Goal: Task Accomplishment & Management: Use online tool/utility

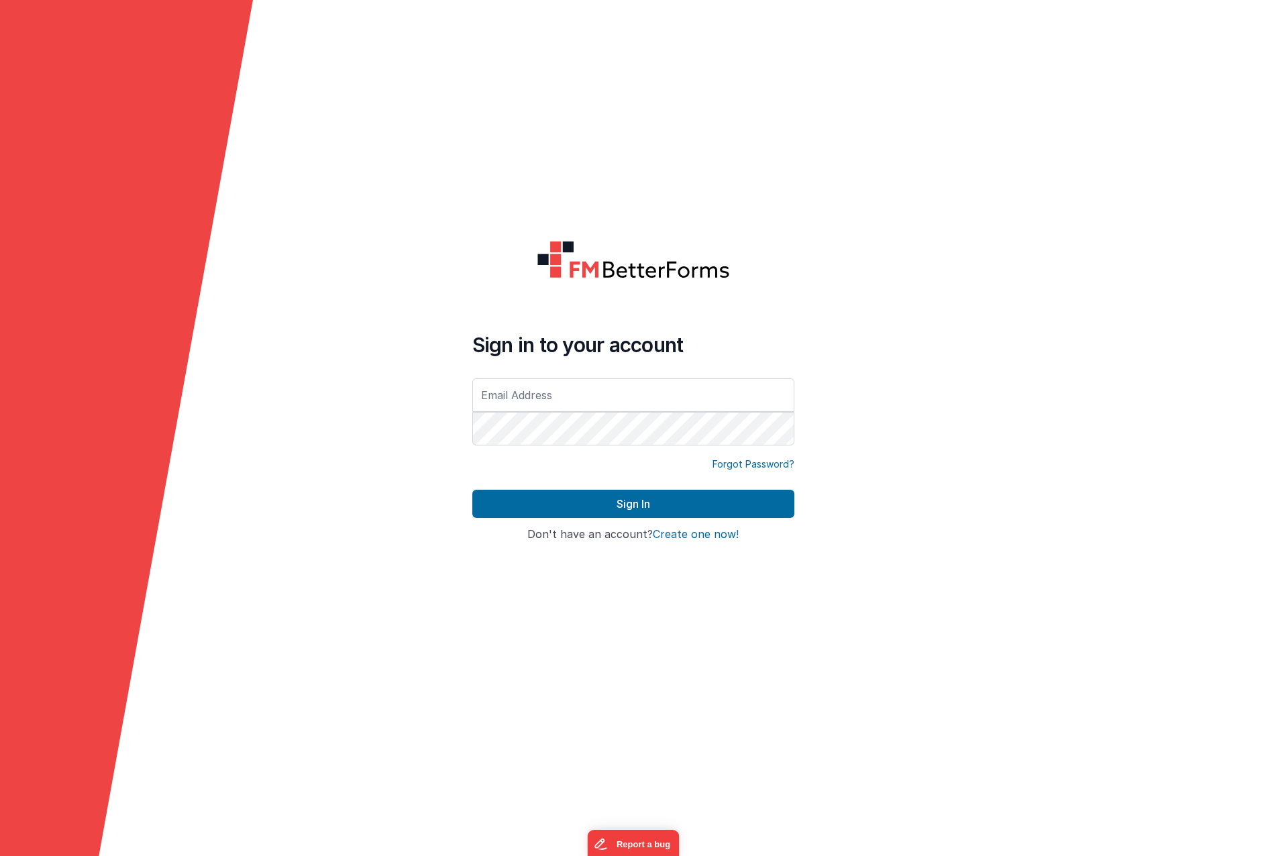
click at [701, 533] on button "Create one now!" at bounding box center [696, 535] width 86 height 12
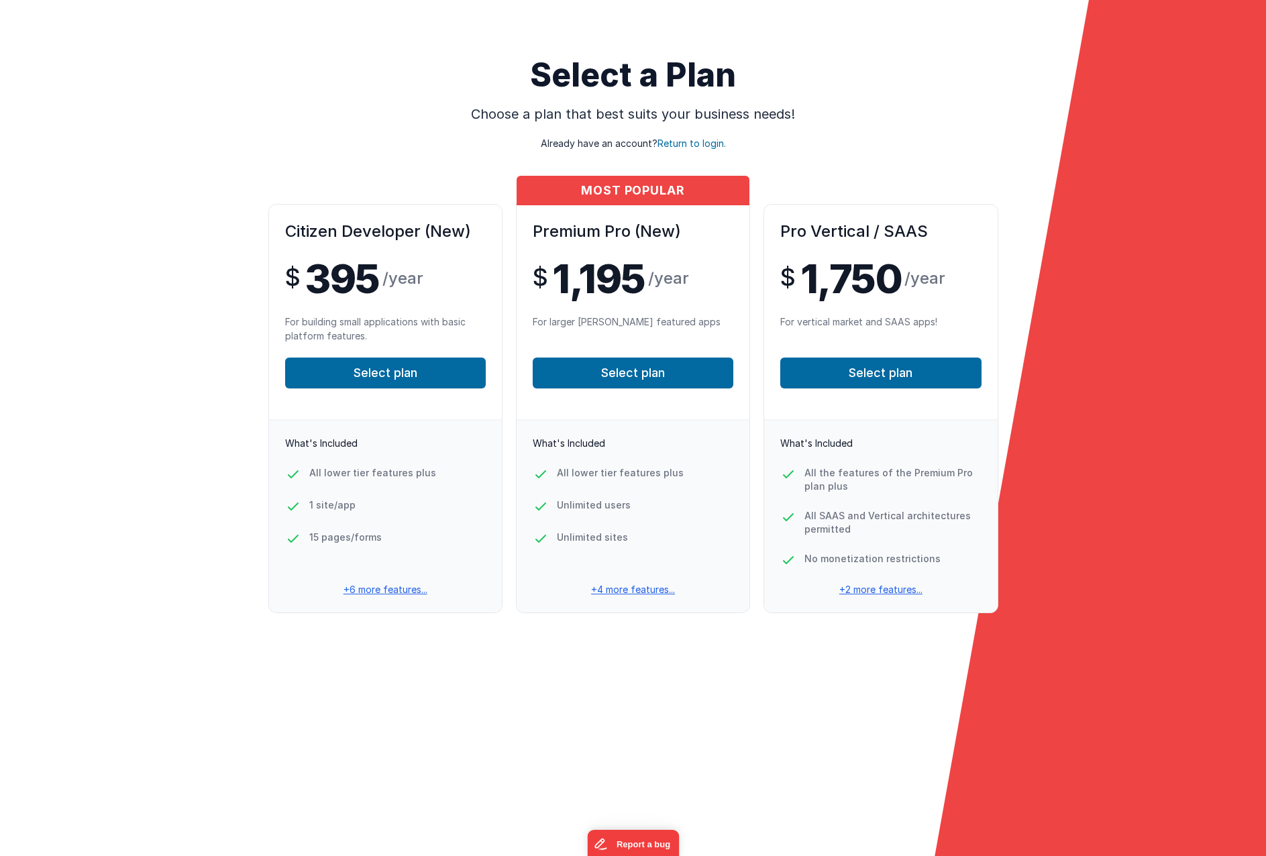
click at [387, 586] on p "+6 more features..." at bounding box center [385, 589] width 233 height 13
click at [631, 589] on p "+4 more features..." at bounding box center [633, 589] width 233 height 13
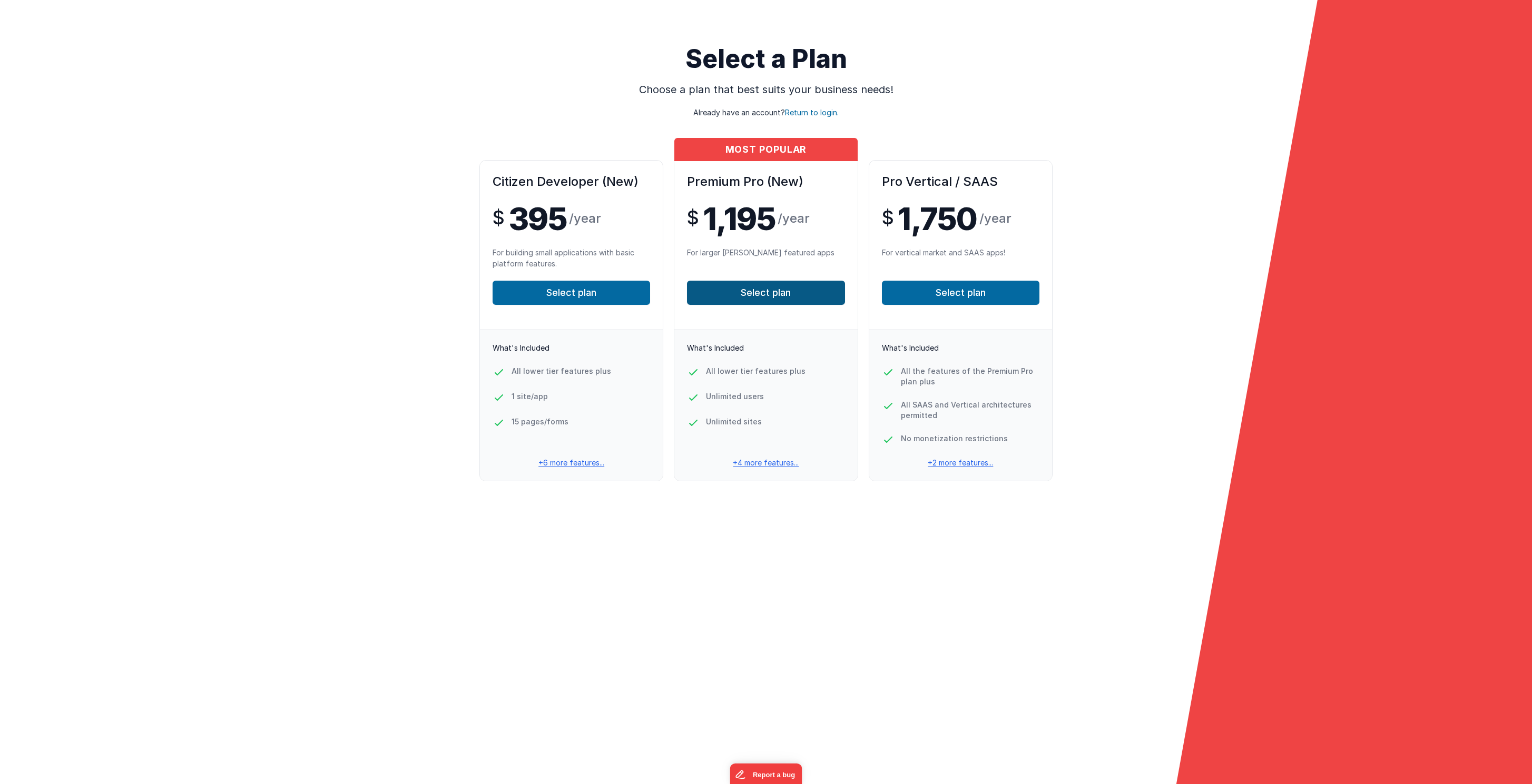
click at [771, 283] on button "Select plan" at bounding box center [766, 293] width 158 height 24
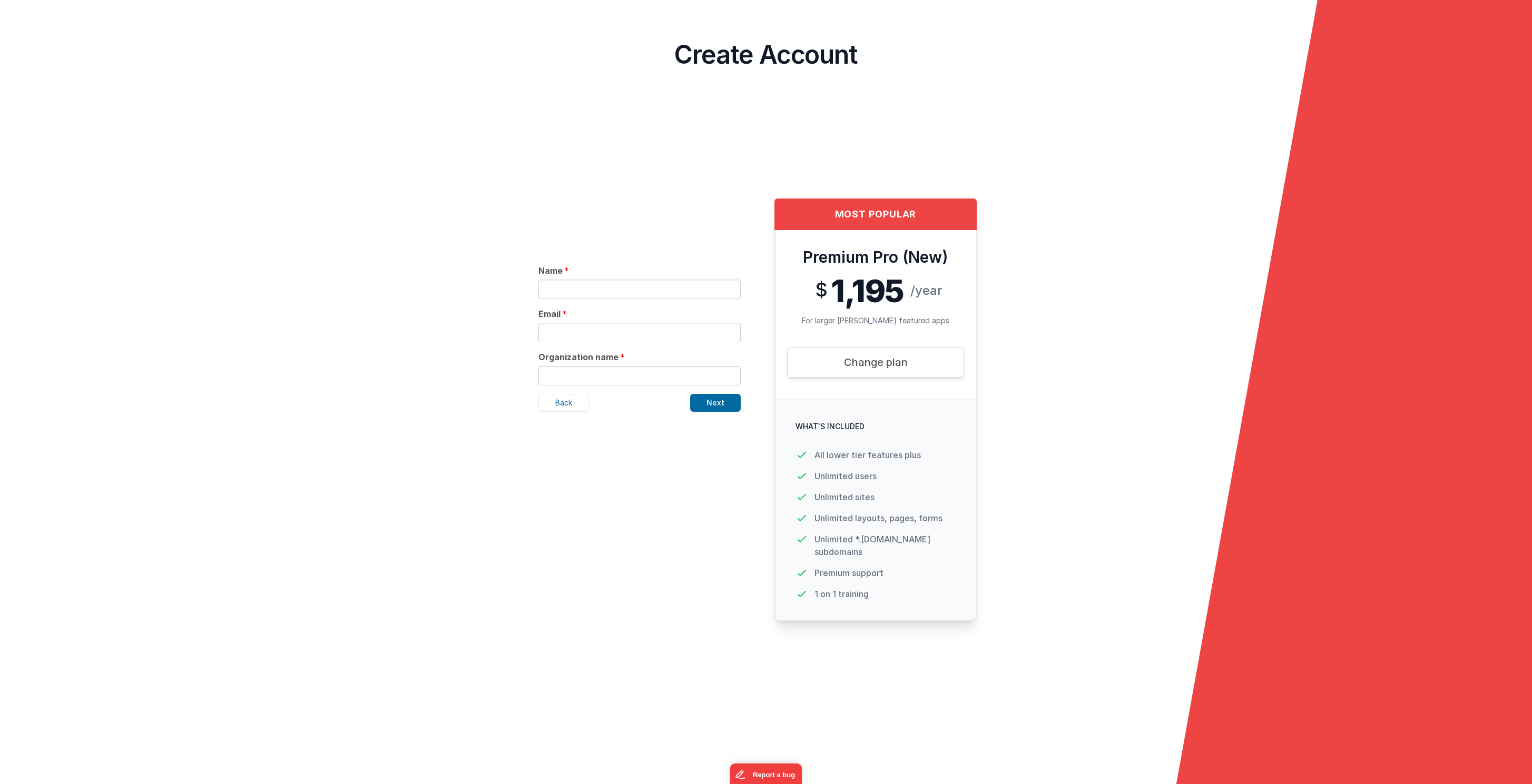
click at [453, 151] on div "Create Account" at bounding box center [766, 94] width 1532 height 188
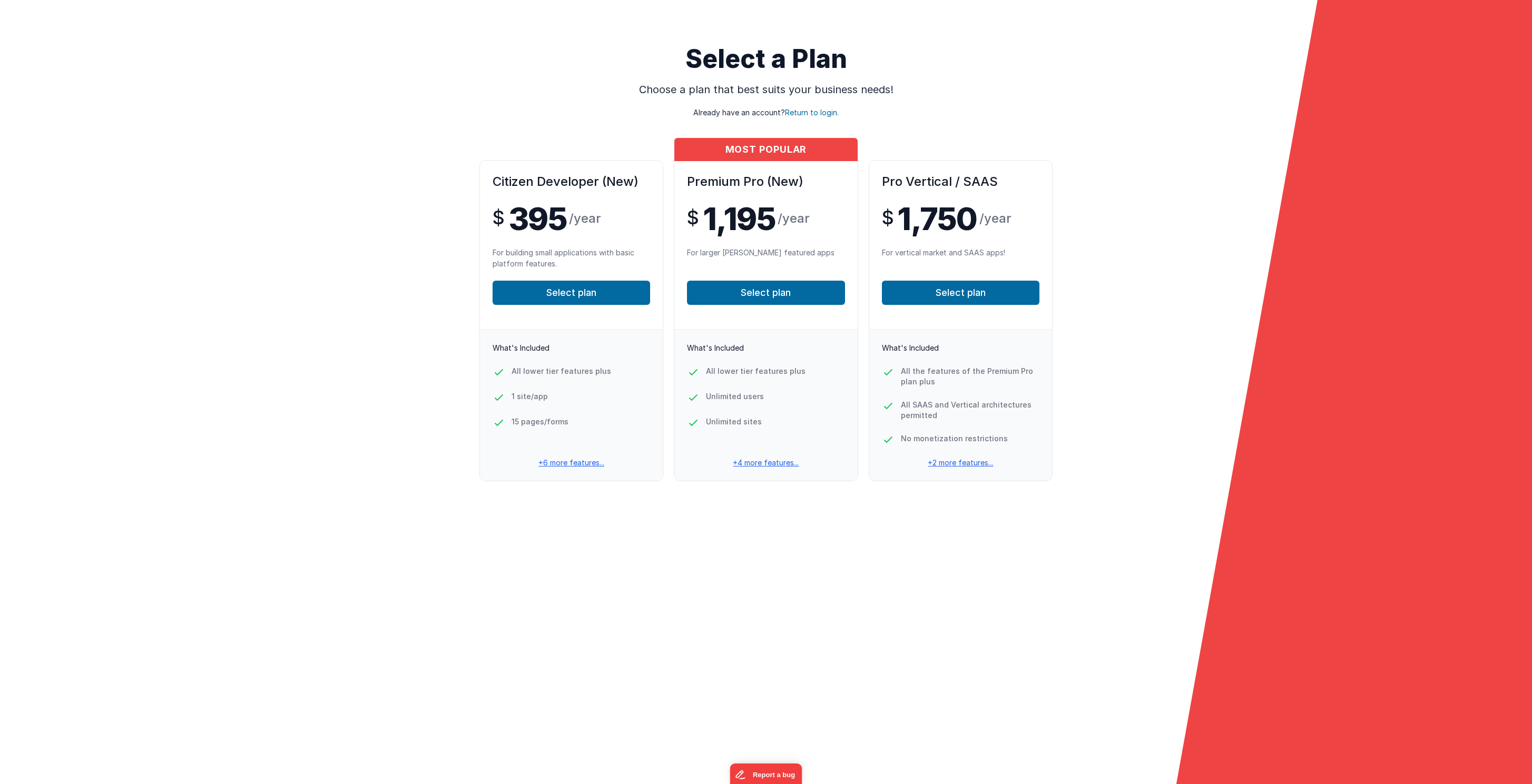
click at [760, 466] on p "+4 more features..." at bounding box center [766, 462] width 183 height 10
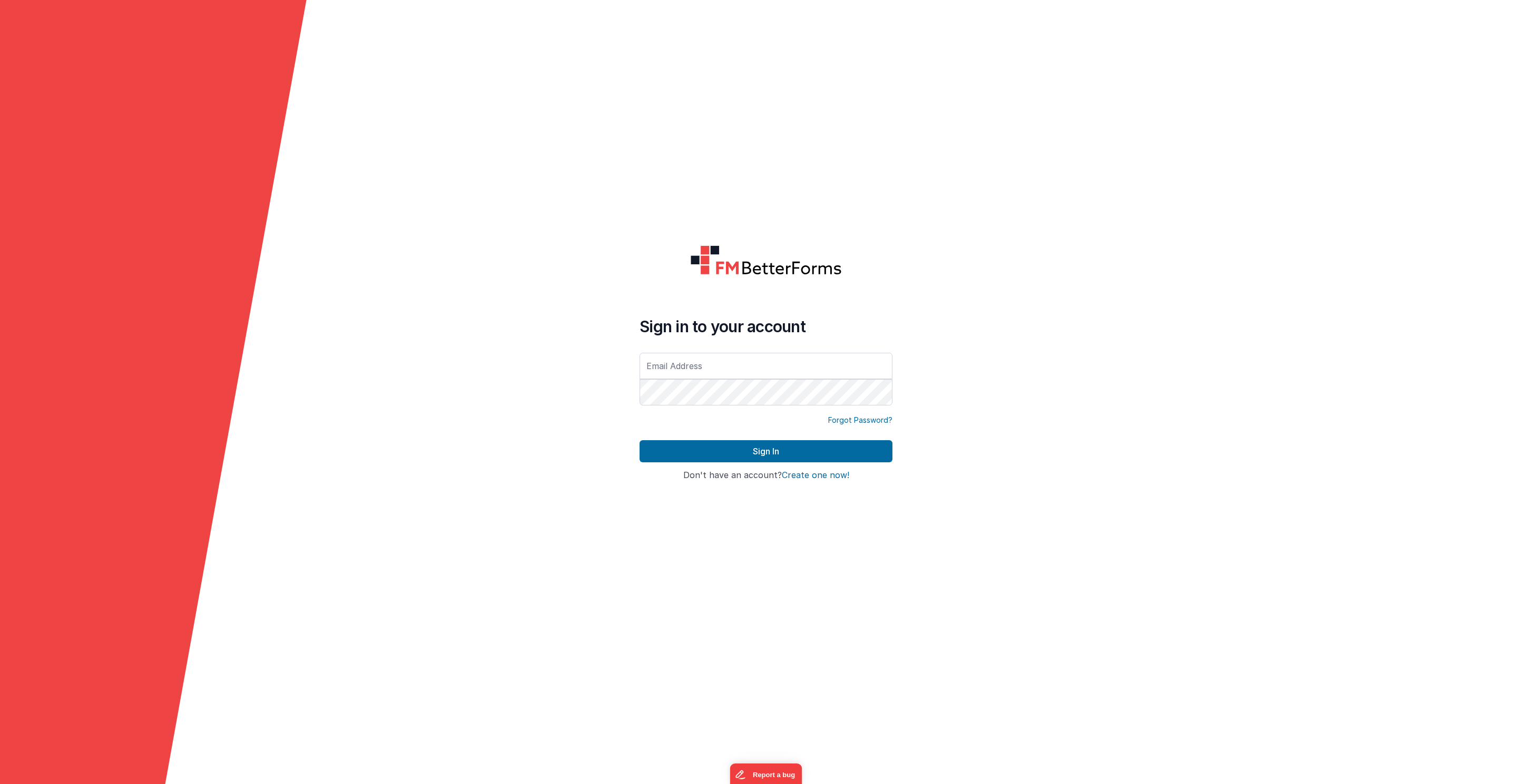
click at [815, 478] on button "Create one now!" at bounding box center [816, 476] width 68 height 9
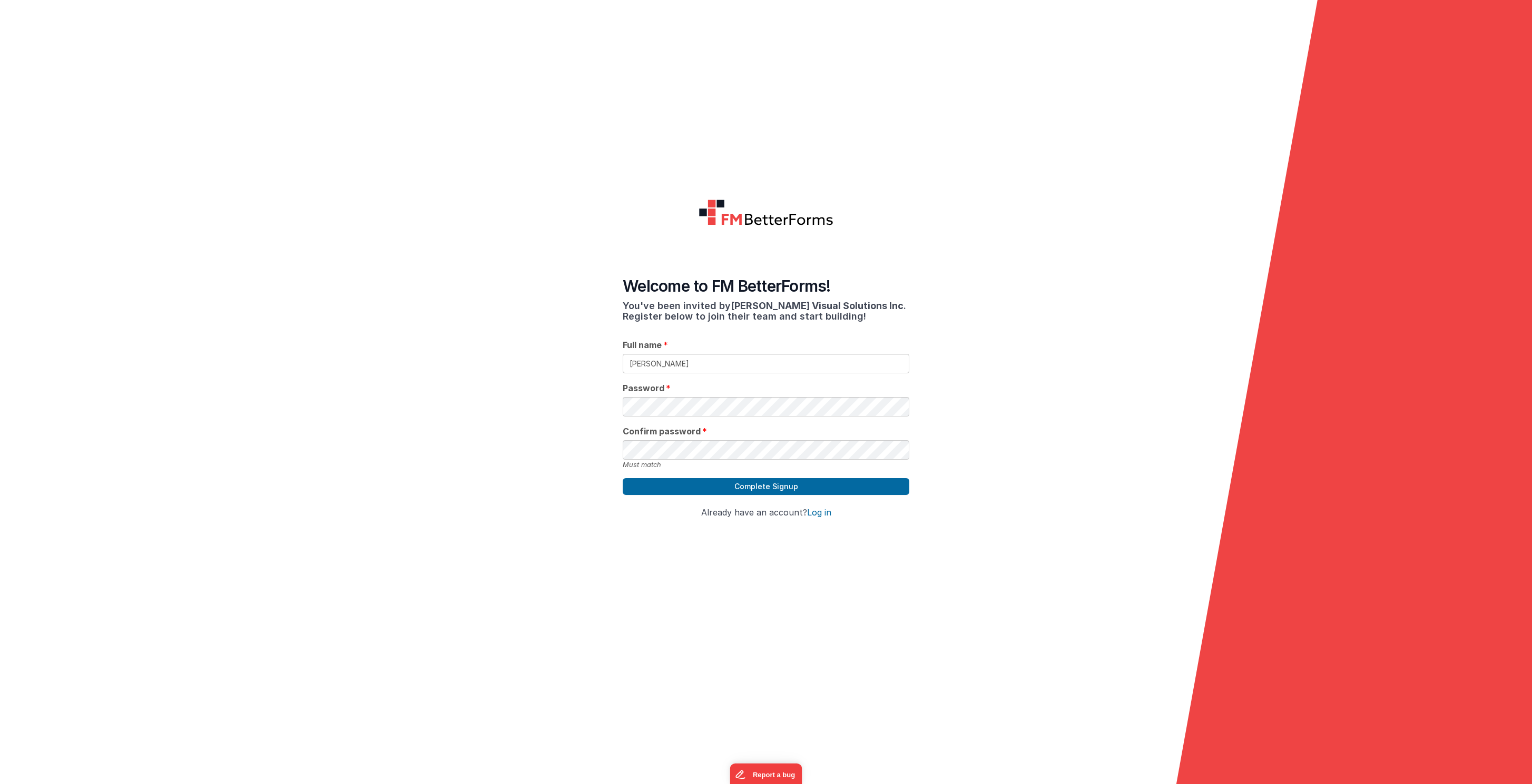
type input "[PERSON_NAME]"
click at [755, 485] on button "Complete Signup" at bounding box center [766, 486] width 287 height 16
click at [743, 484] on button "Complete Signup" at bounding box center [766, 486] width 287 height 16
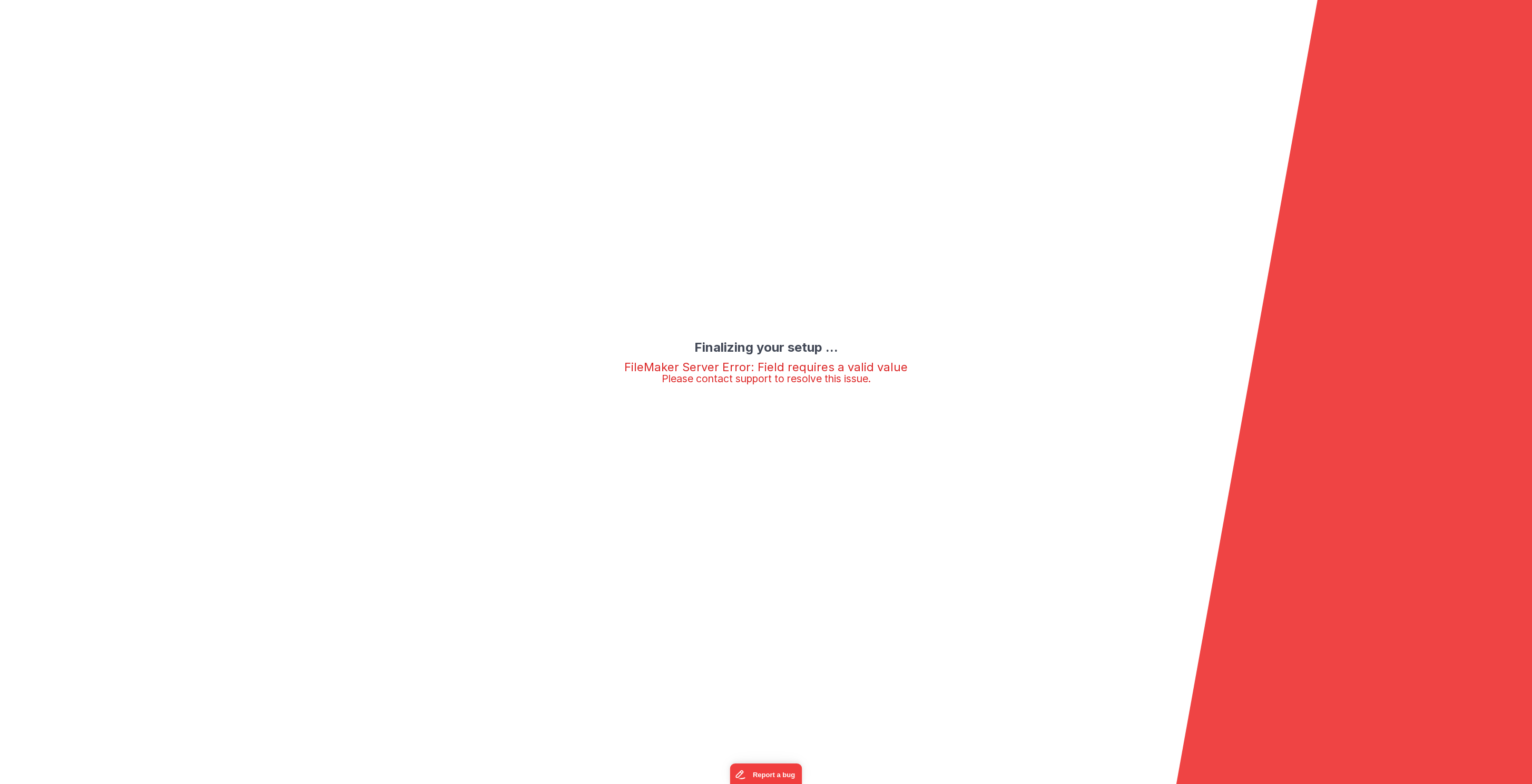
click at [786, 377] on p "Please contact support to resolve this issue." at bounding box center [766, 379] width 283 height 11
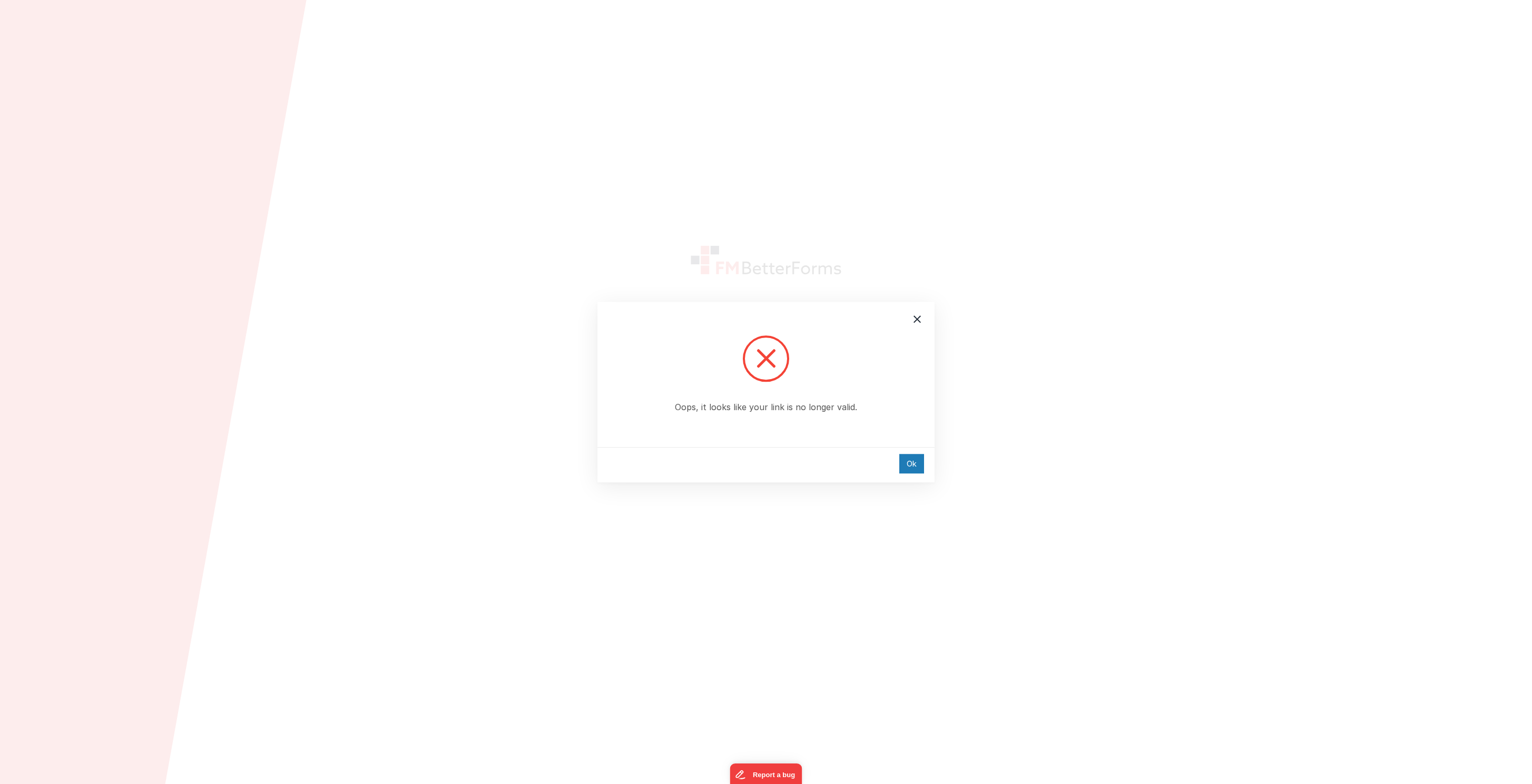
click at [697, 466] on div "Ok" at bounding box center [766, 465] width 337 height 35
click at [919, 318] on icon at bounding box center [917, 319] width 7 height 7
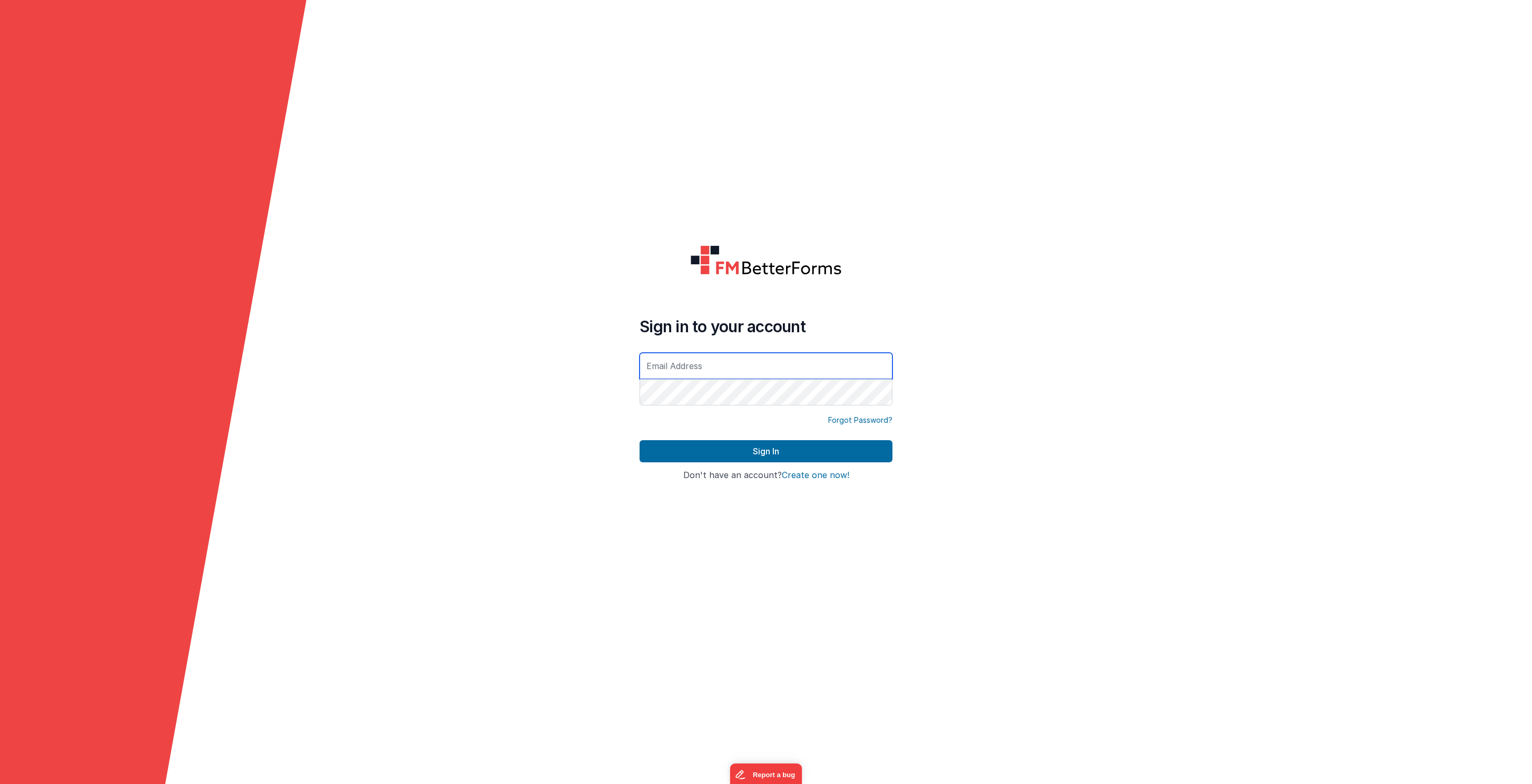
click at [654, 365] on input "text" at bounding box center [766, 366] width 253 height 27
type input "[PERSON_NAME]"
click at [760, 450] on button "Sign In" at bounding box center [766, 451] width 253 height 22
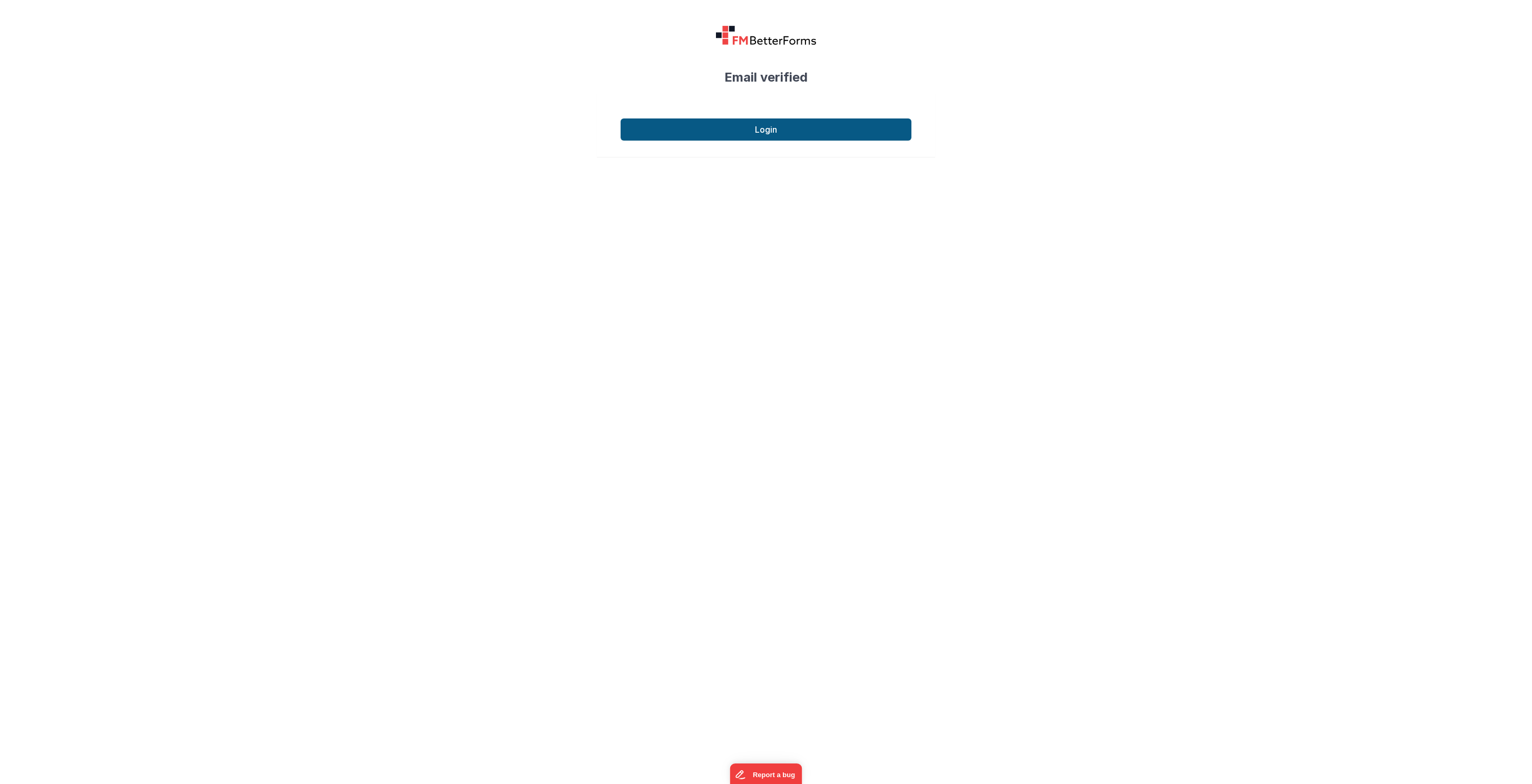
click at [806, 125] on button "Login" at bounding box center [766, 129] width 291 height 22
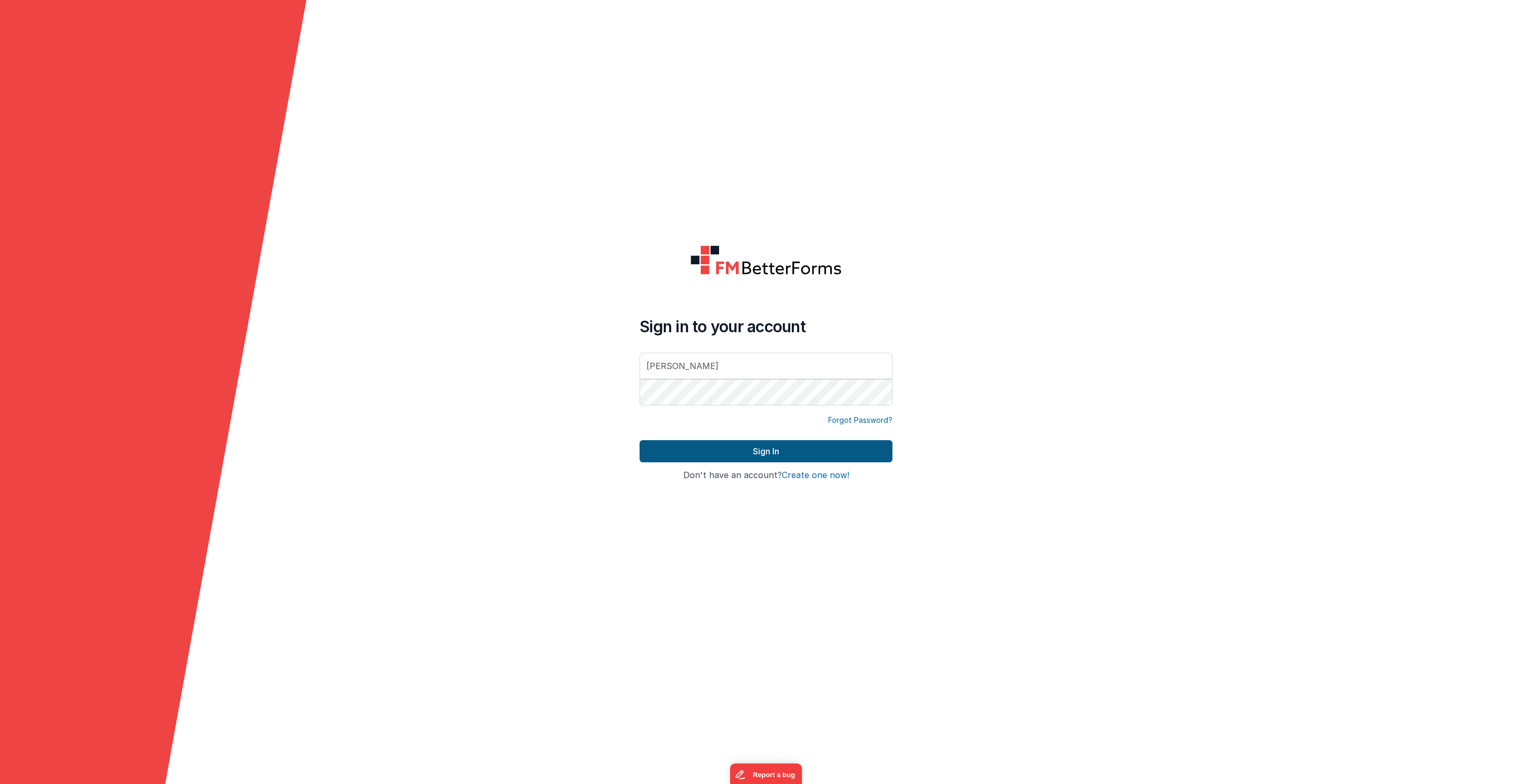
click at [754, 447] on button "Sign In" at bounding box center [766, 451] width 253 height 22
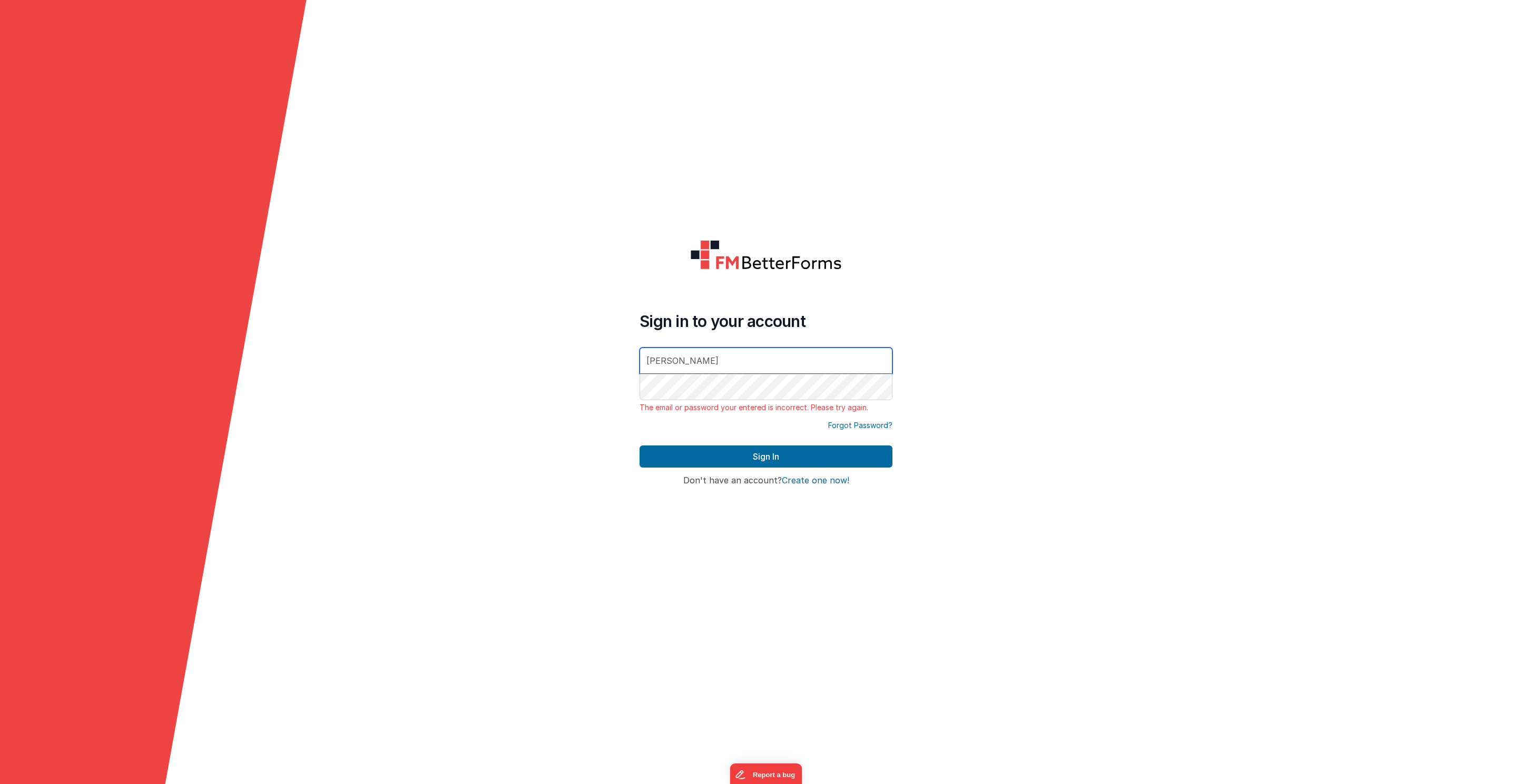
click at [740, 363] on input "[PERSON_NAME]" at bounding box center [766, 361] width 253 height 27
drag, startPoint x: 784, startPoint y: 366, endPoint x: 596, endPoint y: 342, distance: 189.5
click at [596, 342] on form "Sign in to your account [PERSON_NAME] The email or password your entered is inc…" at bounding box center [766, 392] width 1532 height 784
type input "[PERSON_NAME][EMAIL_ADDRESS][PERSON_NAME][DOMAIN_NAME]"
click at [774, 457] on button "Sign In" at bounding box center [766, 457] width 253 height 22
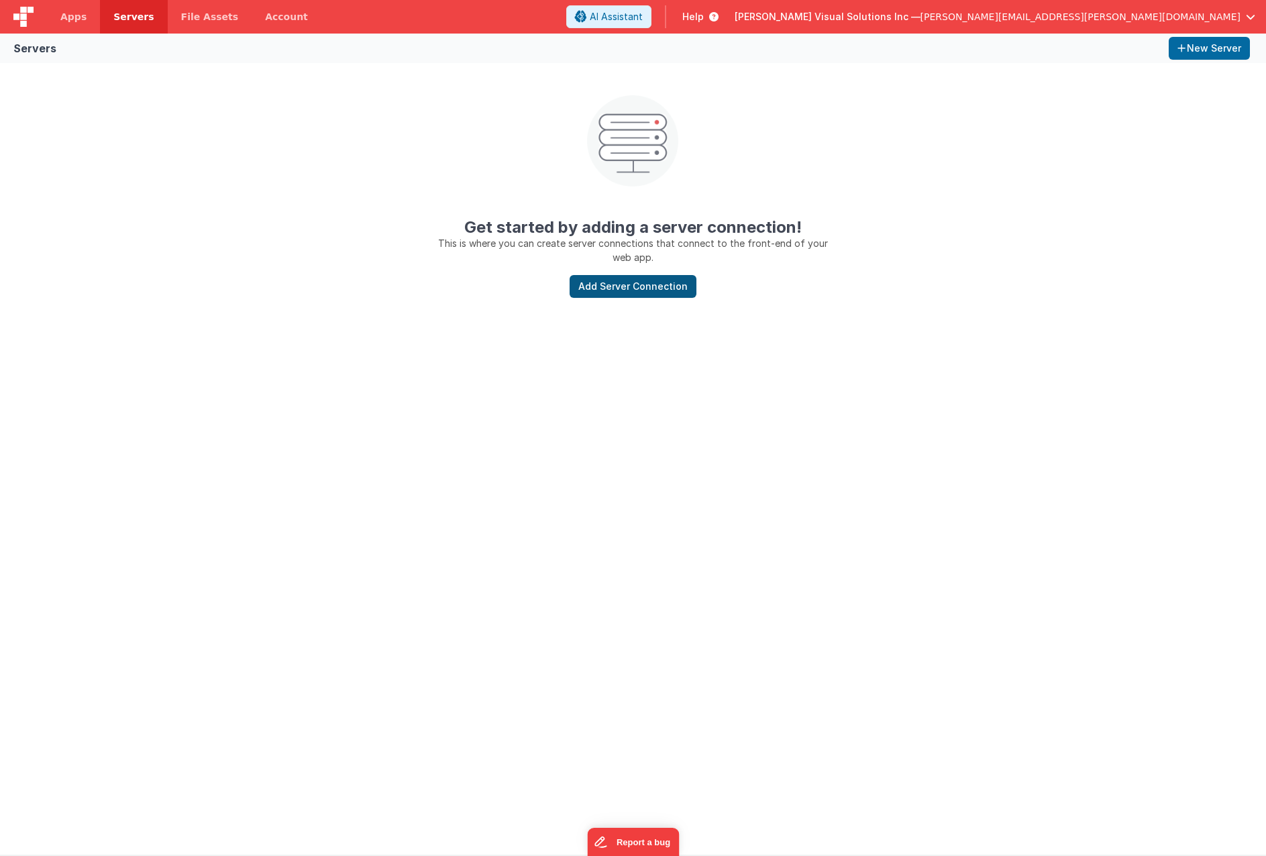
click at [645, 289] on button "Add Server Connection" at bounding box center [633, 286] width 127 height 23
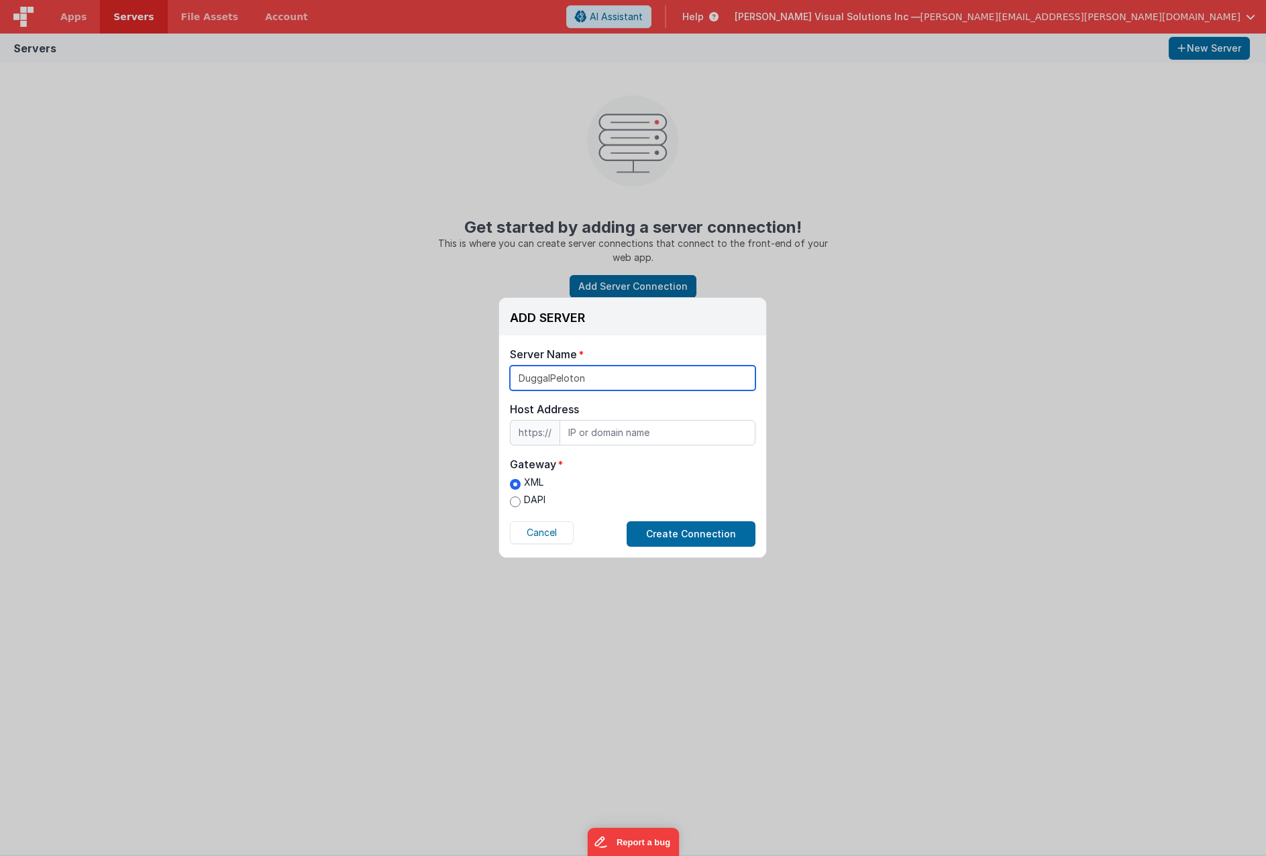
type input "DuggalPeloton"
paste input "[URL][DOMAIN_NAME]"
type input "[URL][DOMAIN_NAME]"
click at [516, 504] on input "DAPI" at bounding box center [515, 502] width 11 height 11
radio input "true"
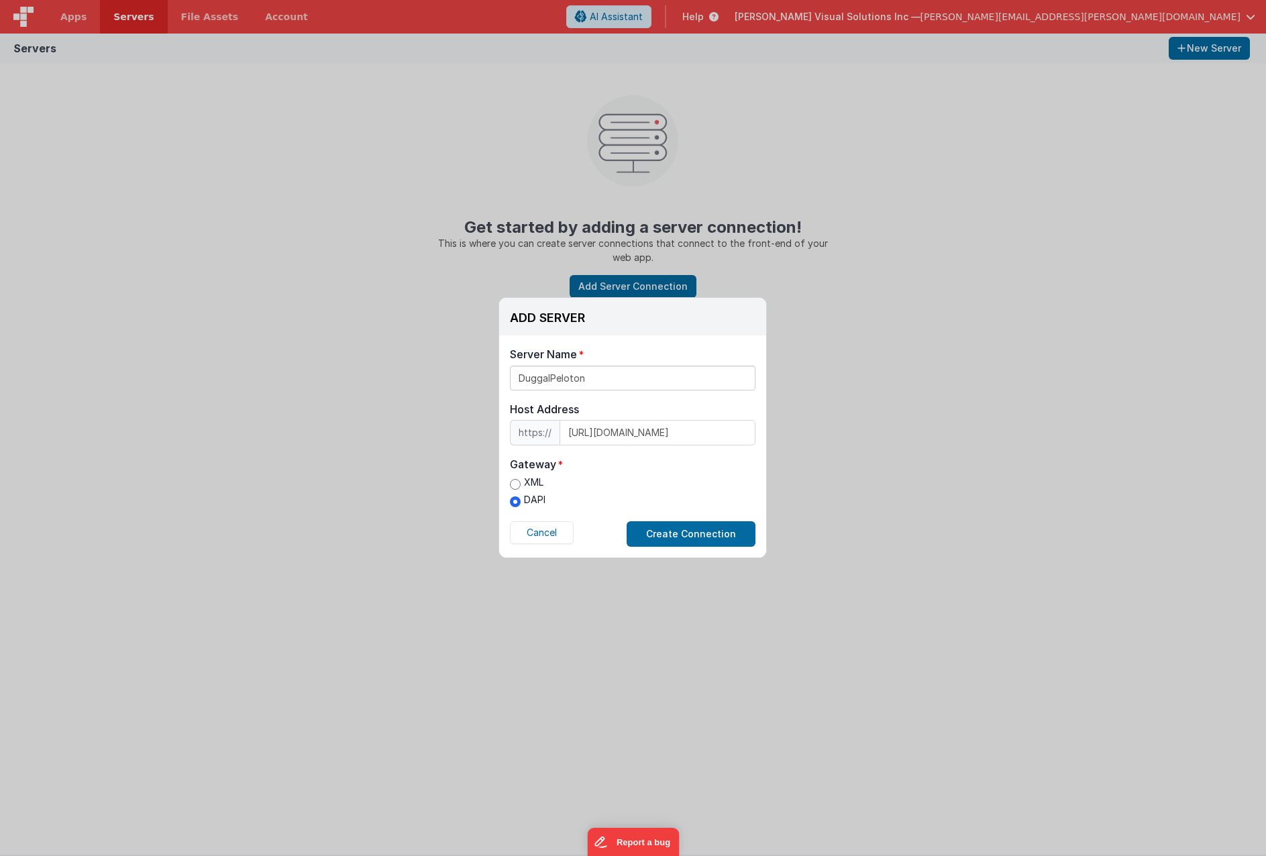
click at [515, 479] on input "XML" at bounding box center [515, 484] width 11 height 11
radio input "true"
click at [695, 530] on button "Create Connection" at bounding box center [691, 533] width 129 height 25
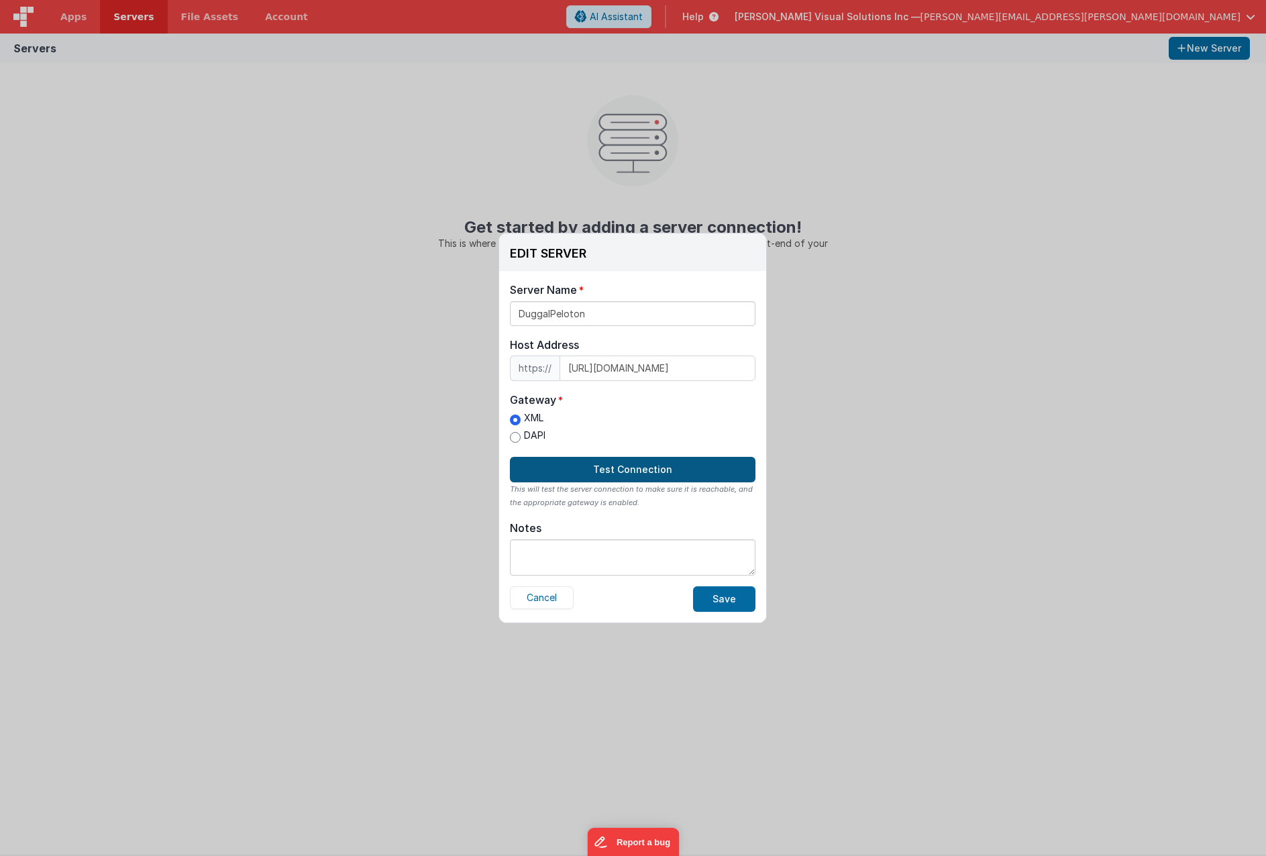
click at [644, 472] on button "Test Connection" at bounding box center [633, 469] width 246 height 25
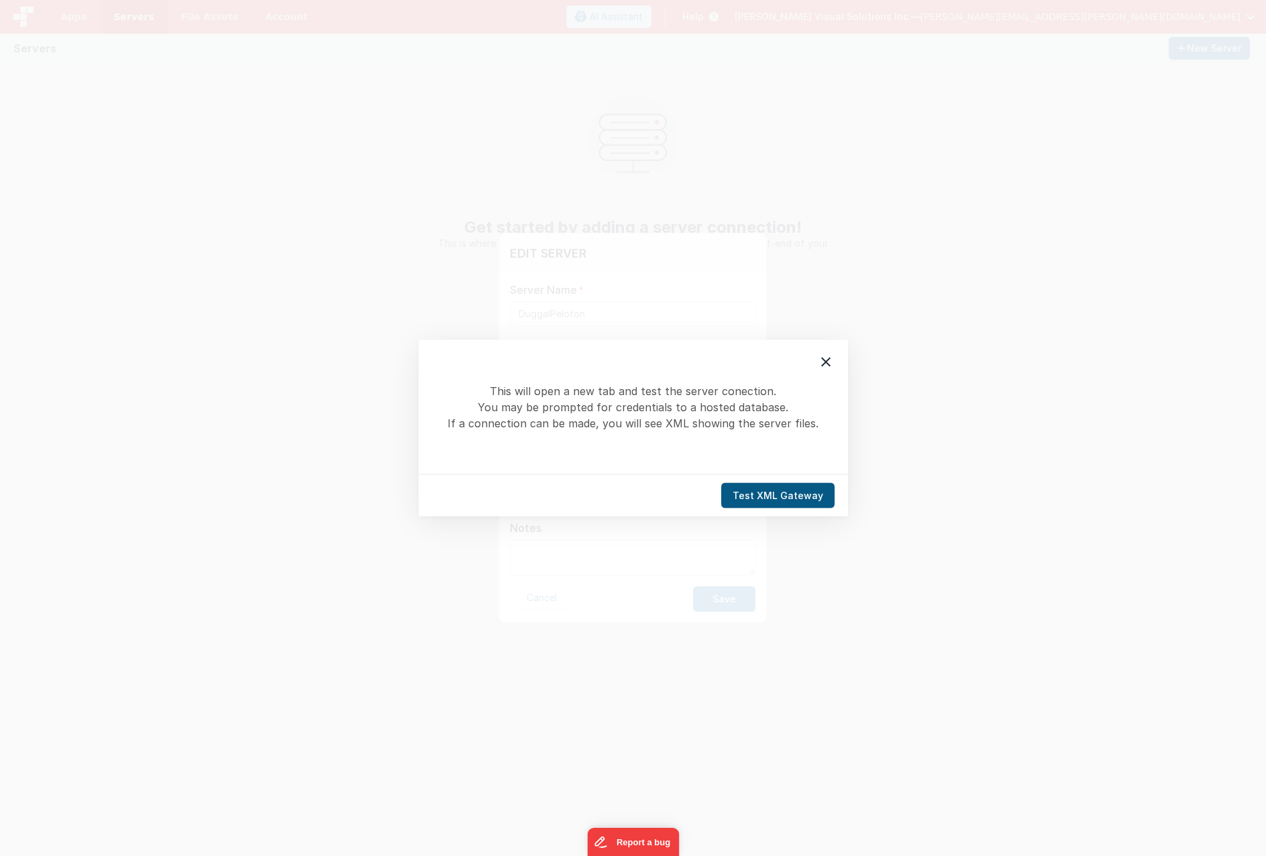
click at [799, 499] on button "Test XML Gateway" at bounding box center [777, 495] width 113 height 25
click at [825, 358] on icon at bounding box center [826, 362] width 16 height 16
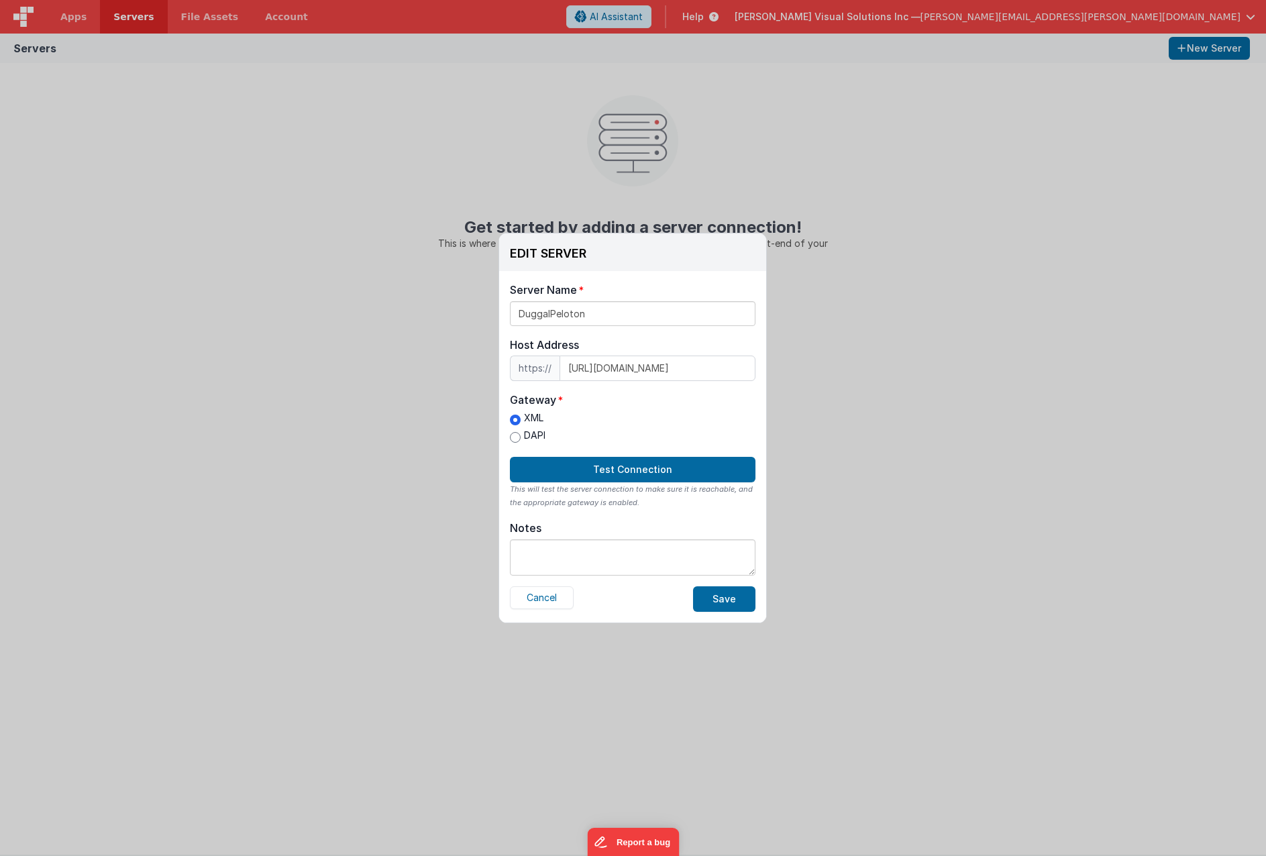
click at [516, 433] on input "DAPI" at bounding box center [515, 437] width 11 height 11
radio input "true"
click at [666, 469] on button "Test Connection" at bounding box center [633, 469] width 246 height 25
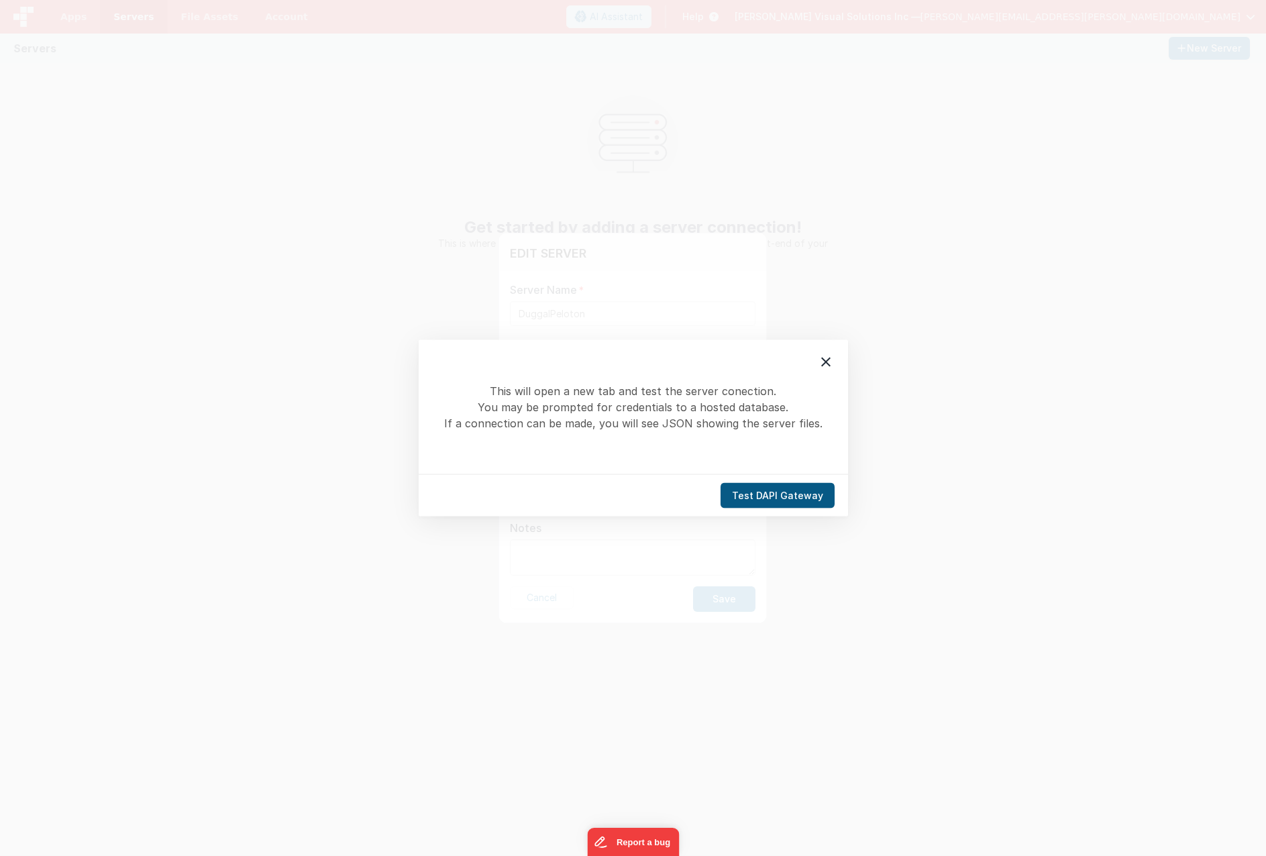
click at [788, 491] on button "Test DAPI Gateway" at bounding box center [778, 495] width 114 height 25
click at [799, 499] on button "Test DAPI Gateway" at bounding box center [778, 495] width 114 height 25
click at [827, 365] on icon at bounding box center [826, 362] width 16 height 16
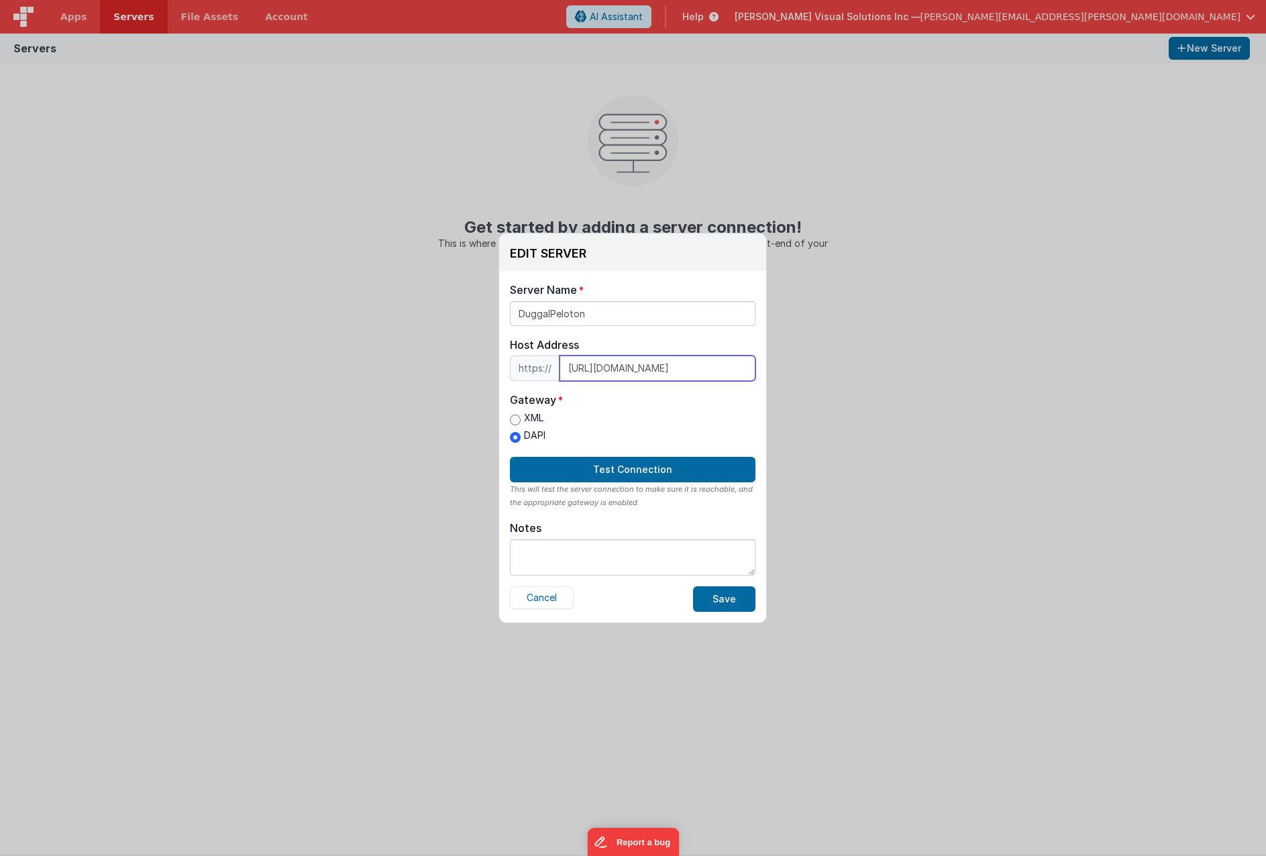
click at [715, 373] on input "[URL][DOMAIN_NAME]" at bounding box center [658, 368] width 196 height 25
type input "[URL][DOMAIN_NAME]"
click at [619, 468] on button "Test Connection" at bounding box center [633, 469] width 246 height 25
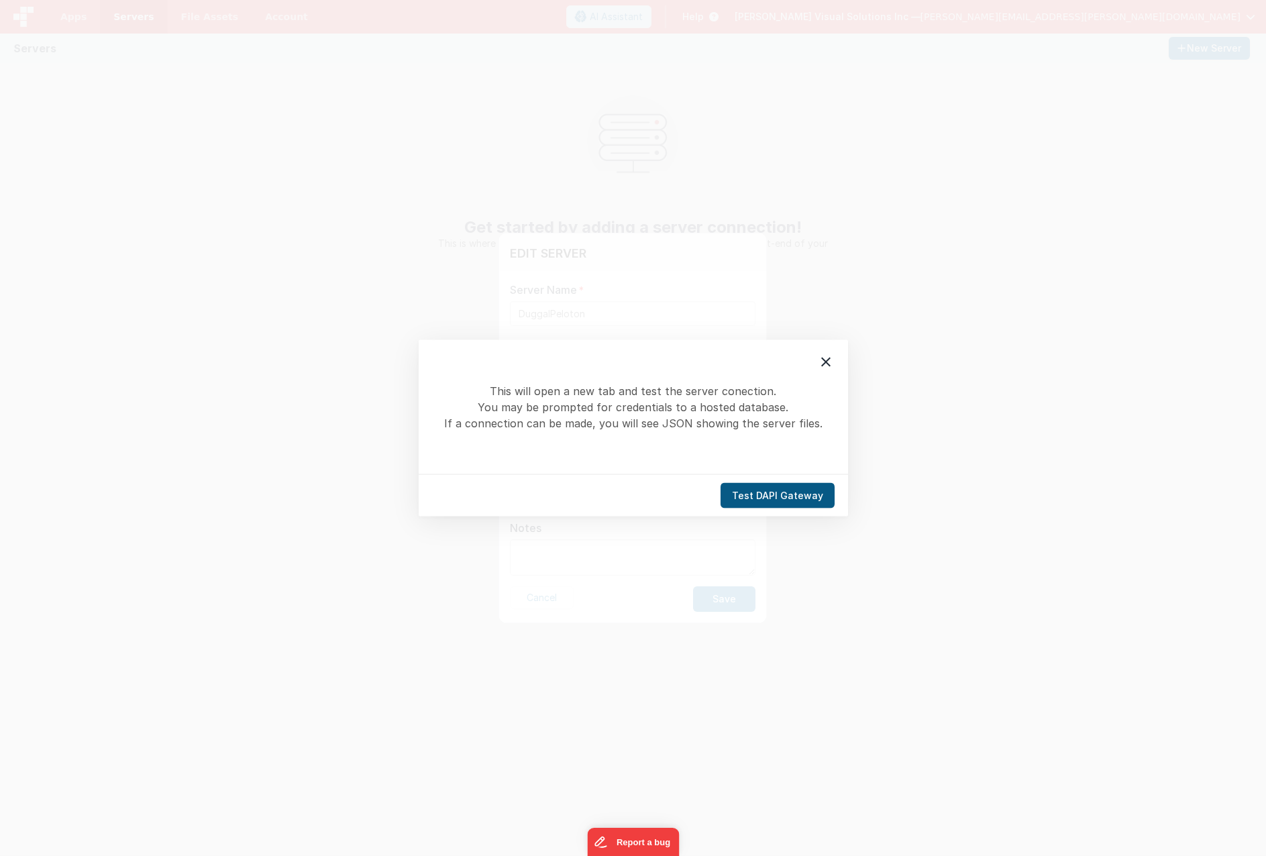
click at [788, 494] on button "Test DAPI Gateway" at bounding box center [778, 495] width 114 height 25
click at [831, 362] on icon at bounding box center [826, 362] width 16 height 16
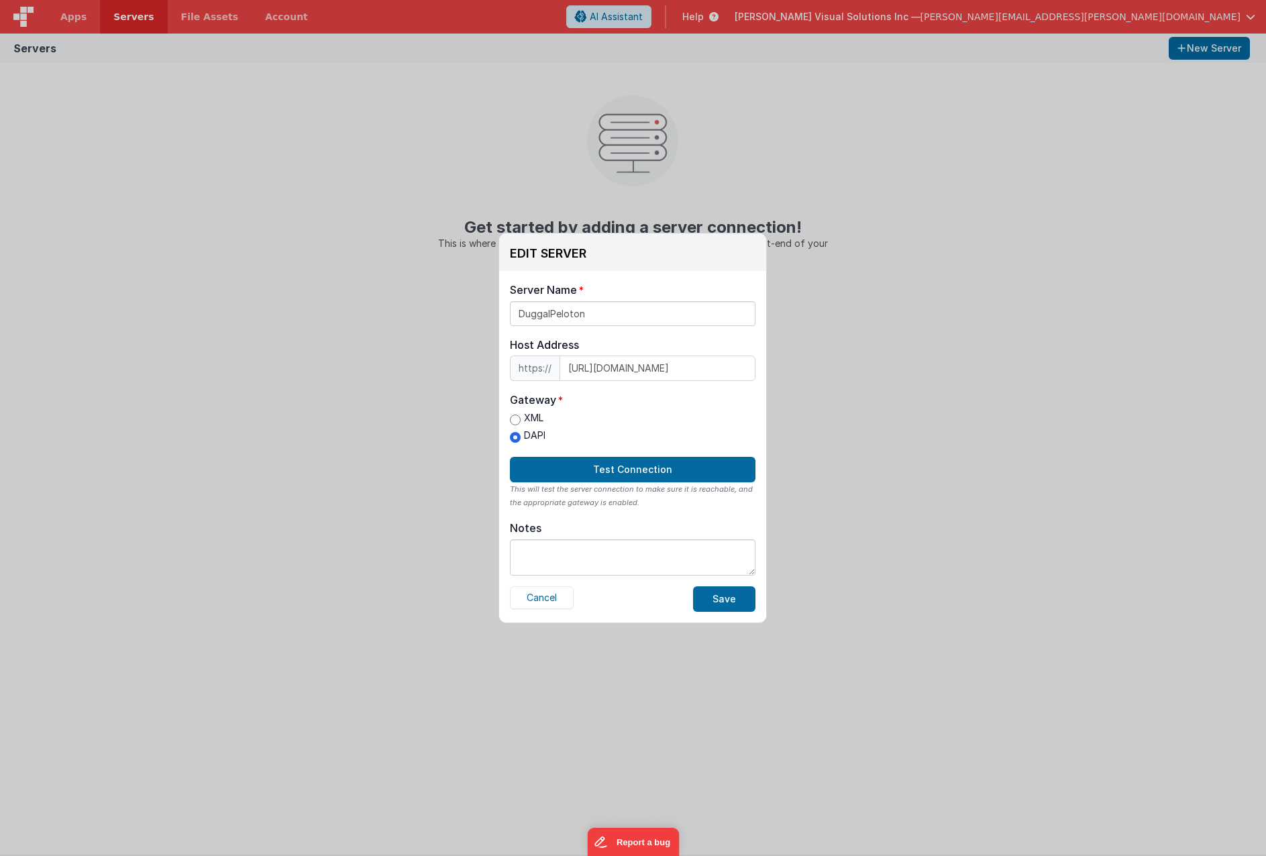
click at [531, 417] on label "XML" at bounding box center [528, 418] width 36 height 14
click at [521, 417] on input "XML" at bounding box center [515, 420] width 11 height 11
radio input "true"
click at [656, 466] on button "Test Connection" at bounding box center [633, 469] width 246 height 25
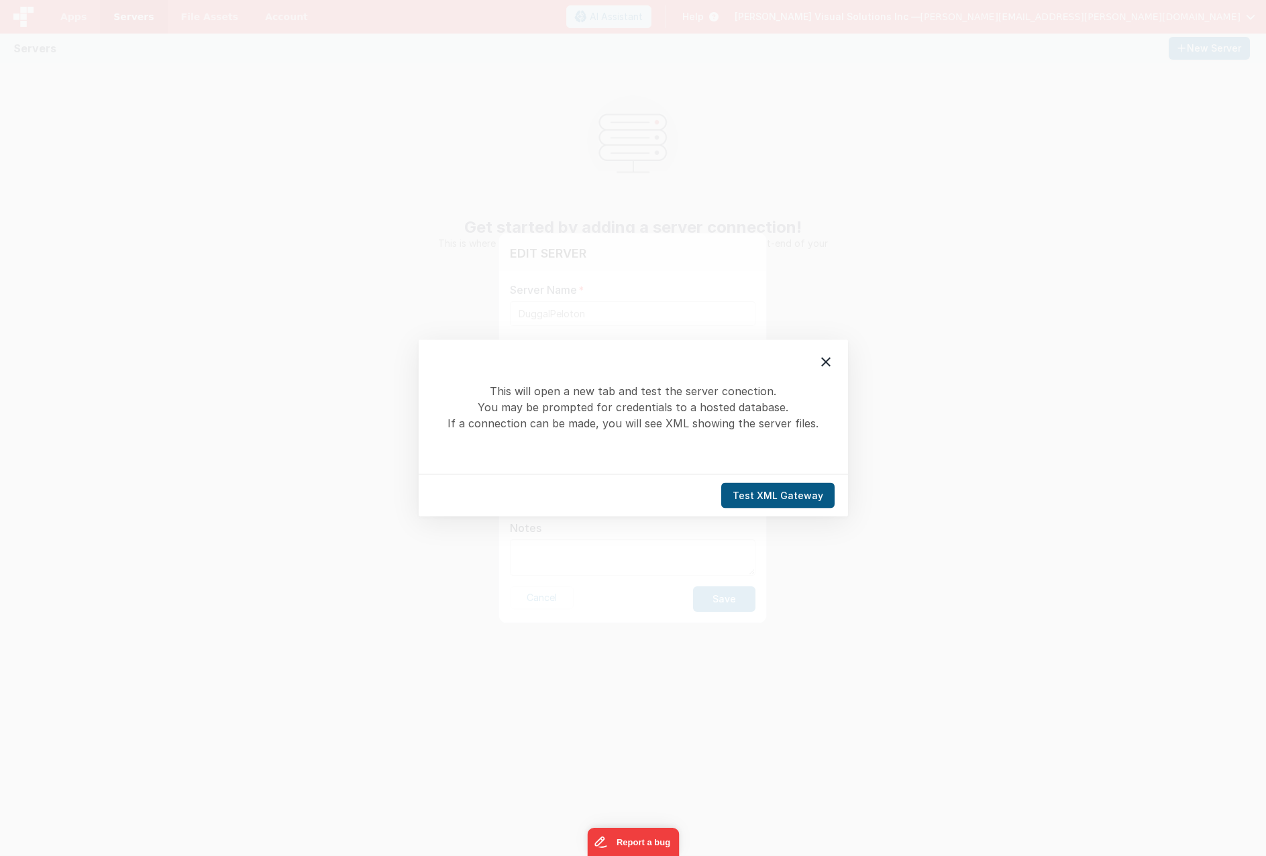
click at [793, 494] on button "Test XML Gateway" at bounding box center [777, 495] width 113 height 25
click at [821, 360] on icon at bounding box center [826, 362] width 16 height 16
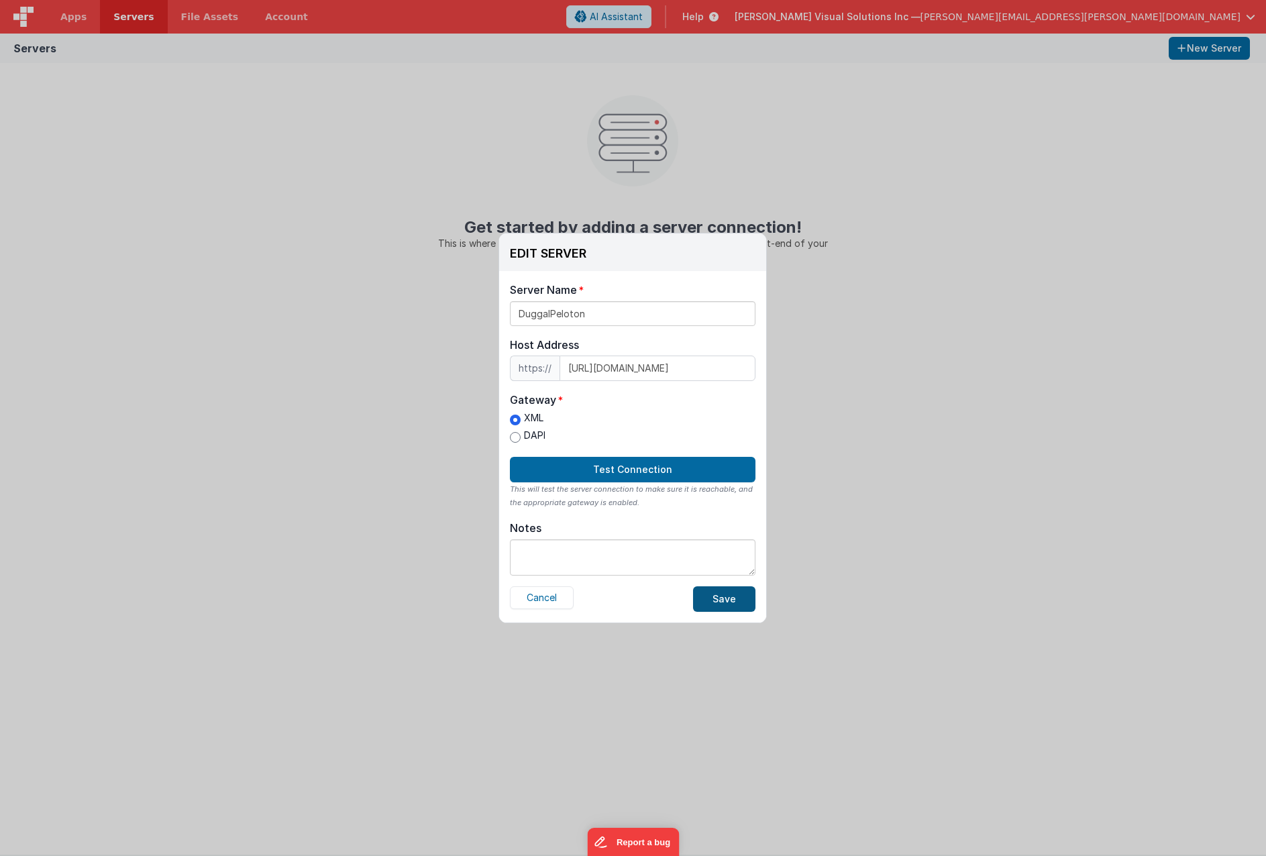
click at [716, 588] on button "Save" at bounding box center [724, 598] width 62 height 25
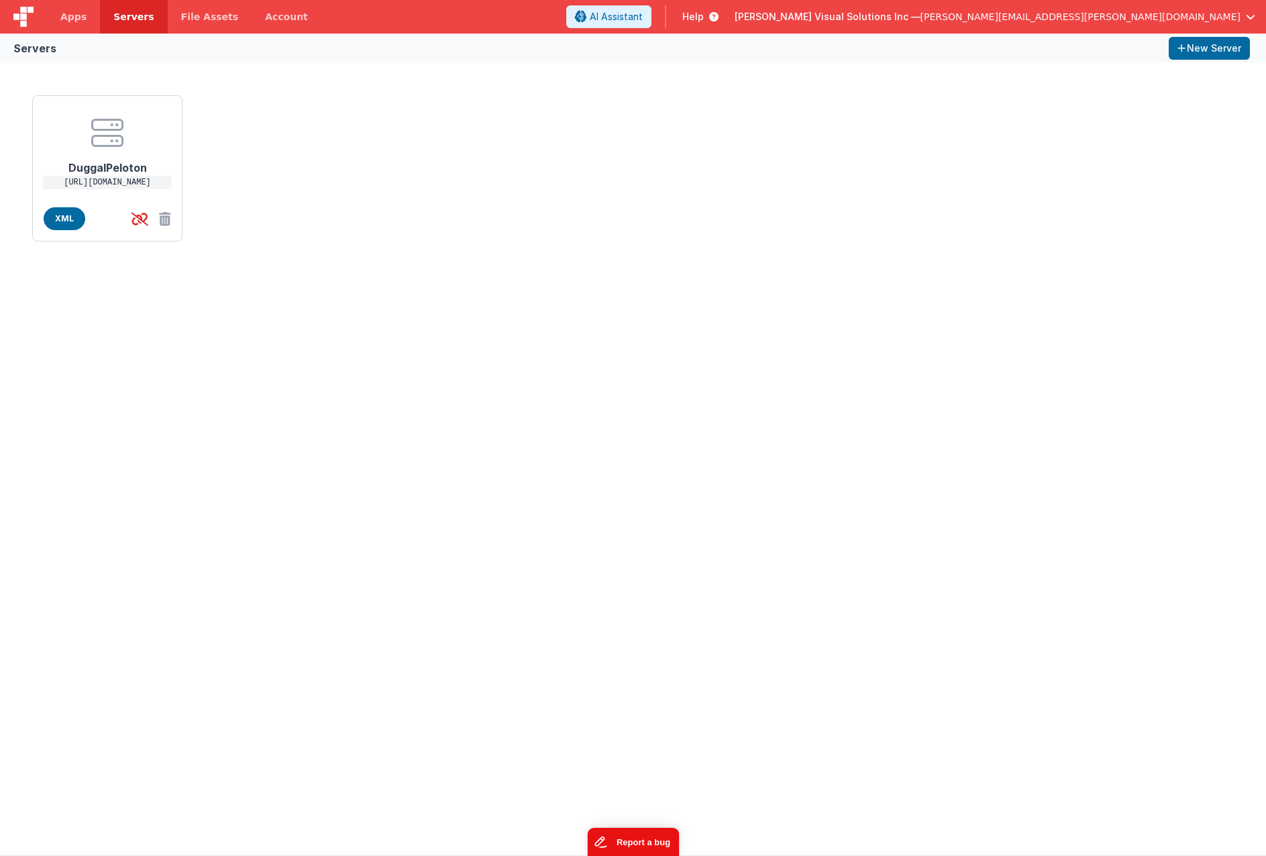
click at [650, 846] on button "Report a bug" at bounding box center [633, 842] width 92 height 28
click at [109, 148] on icon at bounding box center [107, 133] width 32 height 32
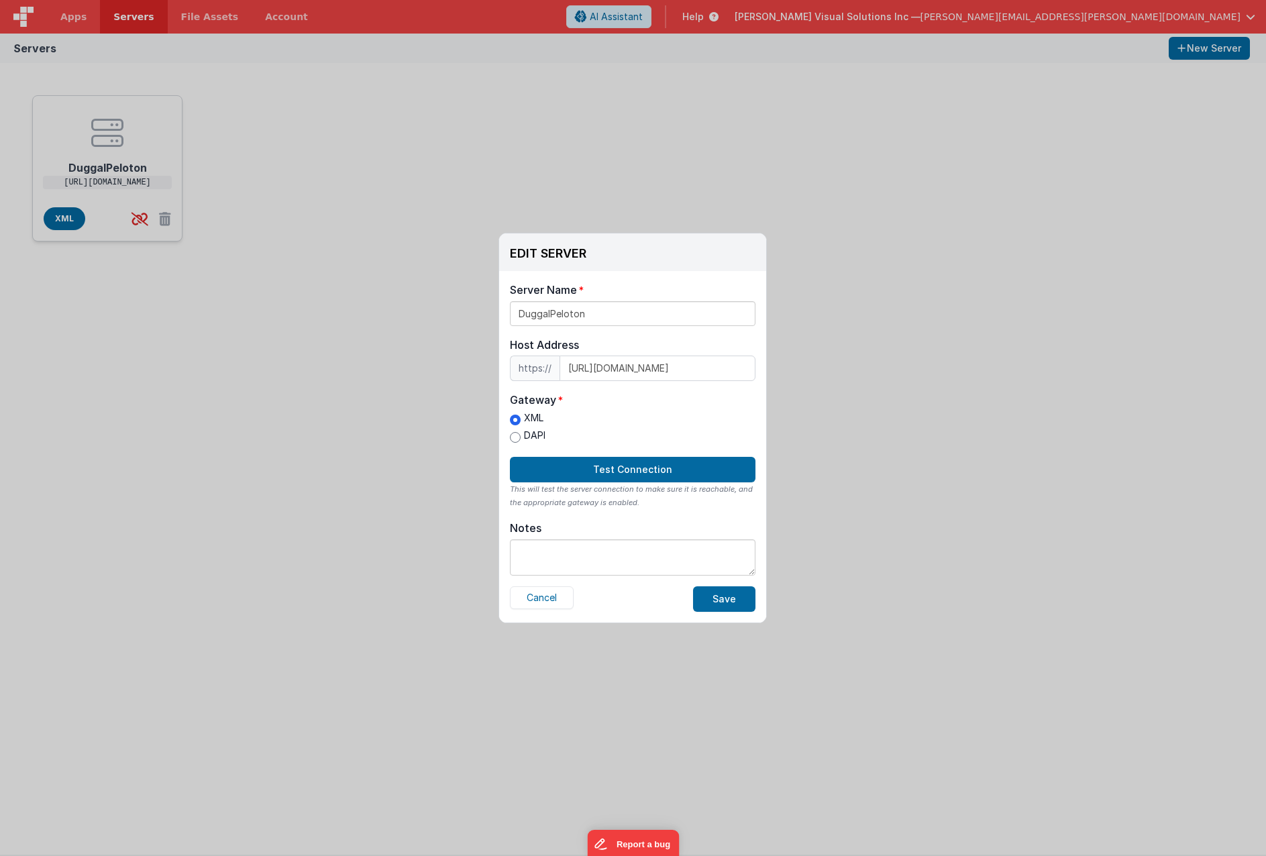
click at [109, 148] on div "EDIT SERVER Delete Server Delete Server Name DuggalPeloton Host Address https:/…" at bounding box center [633, 428] width 1266 height 856
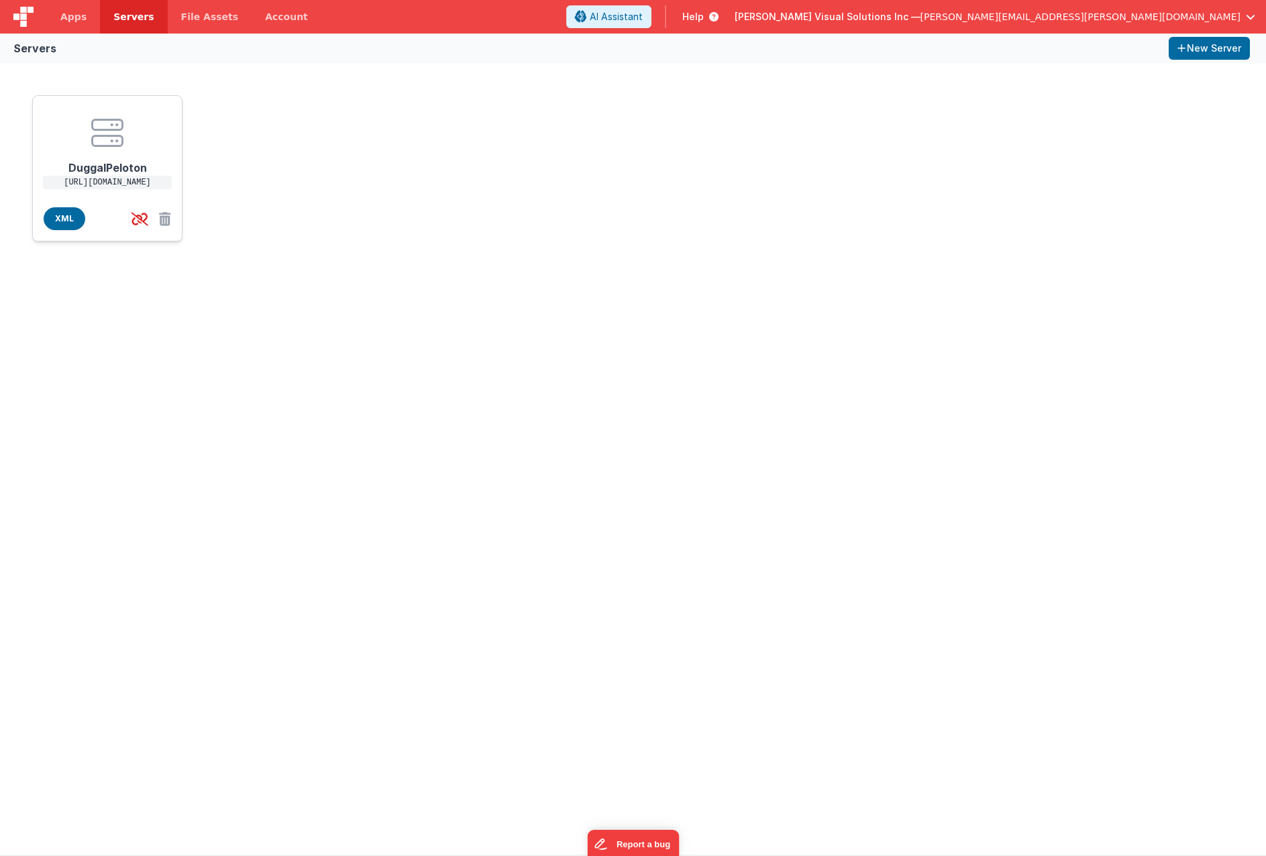
click at [109, 148] on icon at bounding box center [107, 133] width 32 height 32
click at [109, 148] on div "EDIT SERVER Delete Server Delete Server Name DuggalPeloton Host Address https:/…" at bounding box center [633, 428] width 1266 height 856
click at [100, 172] on h1 "DuggalPeloton" at bounding box center [107, 162] width 107 height 27
click at [68, 221] on span "XML" at bounding box center [65, 218] width 42 height 23
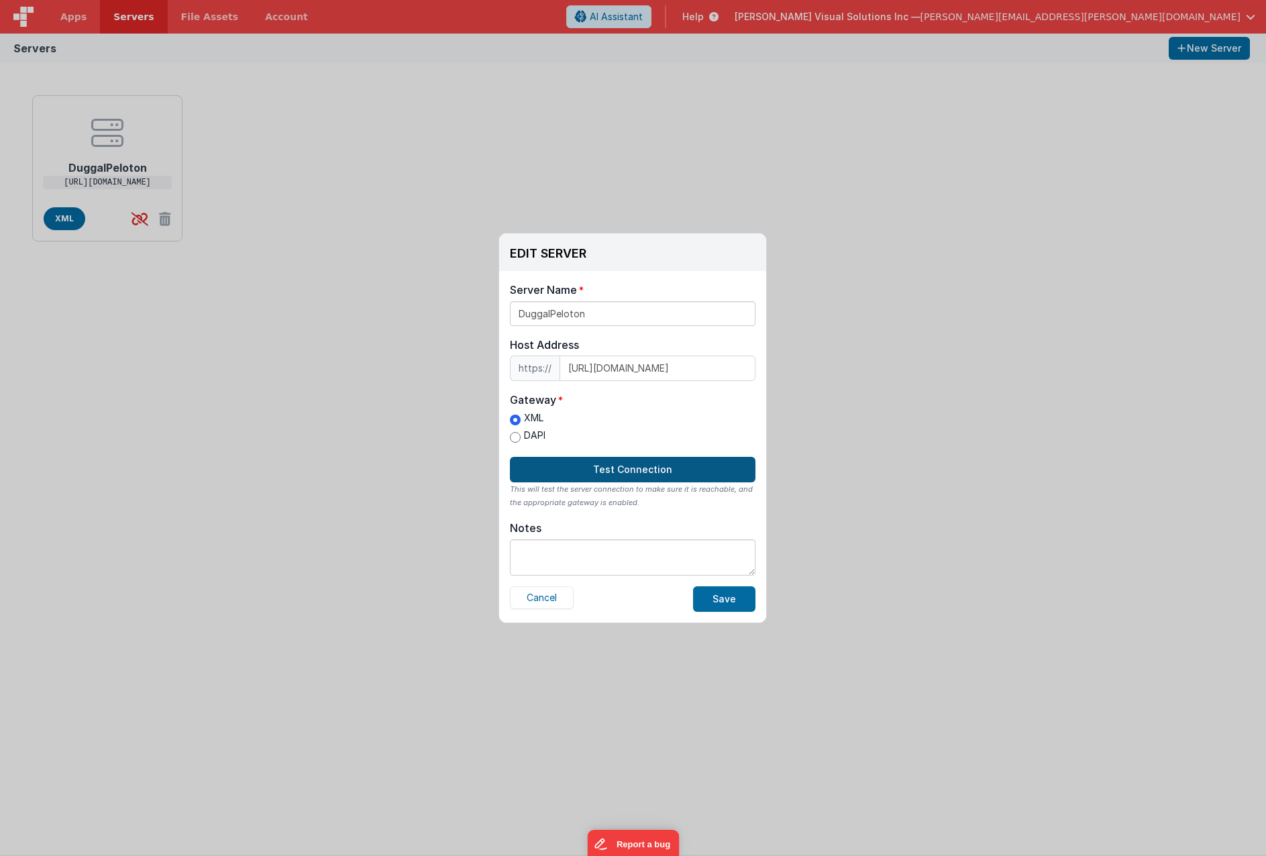
click at [591, 460] on button "Test Connection" at bounding box center [633, 469] width 246 height 25
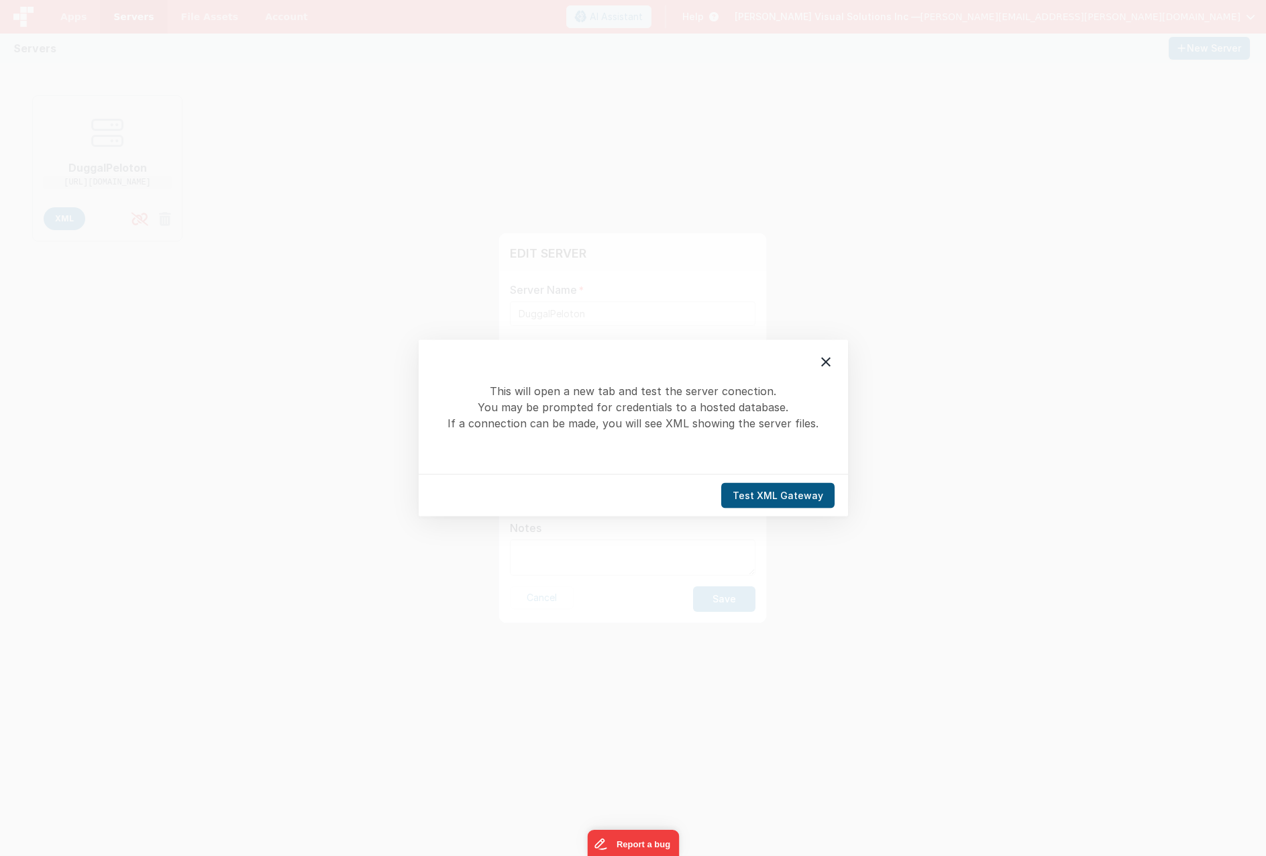
click at [771, 495] on button "Test XML Gateway" at bounding box center [777, 495] width 113 height 25
click at [827, 368] on icon at bounding box center [826, 362] width 16 height 16
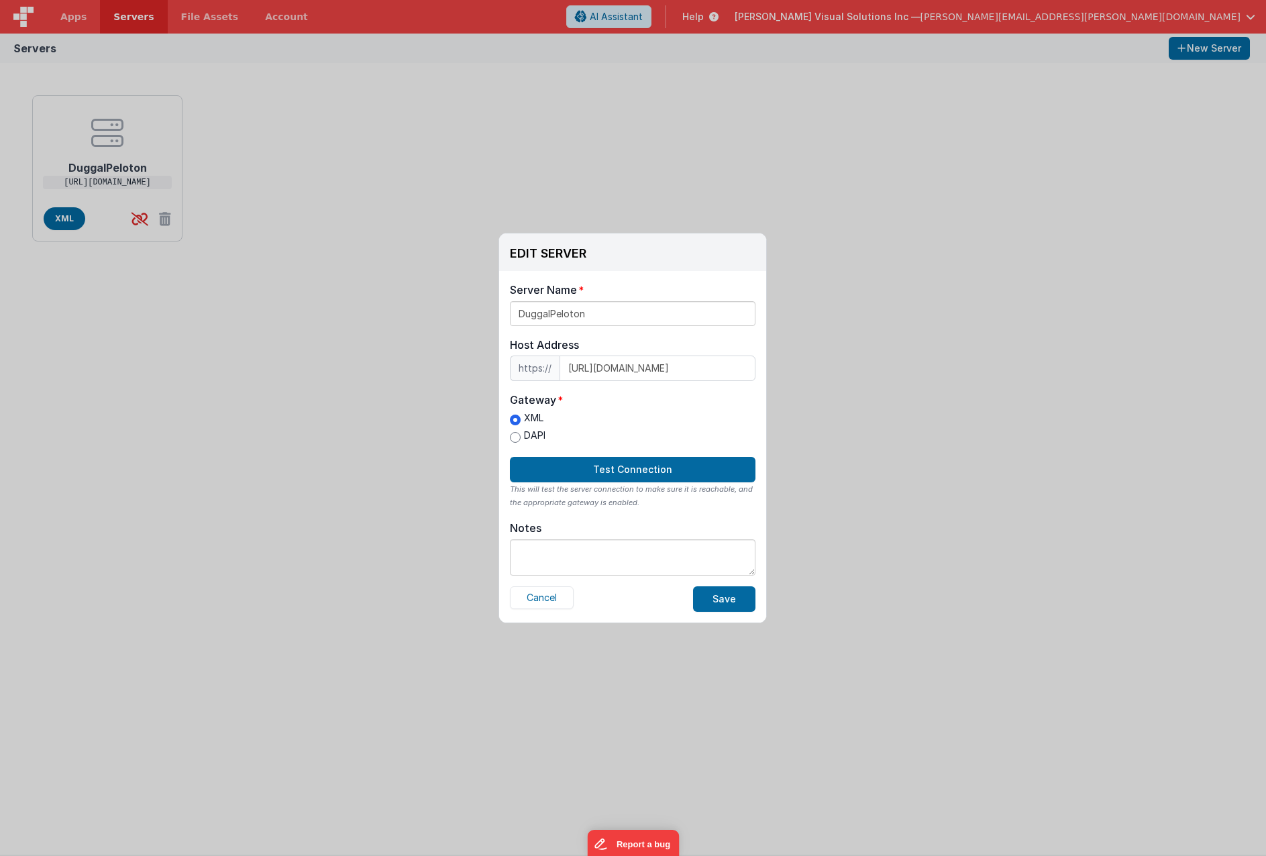
click at [520, 435] on input "DAPI" at bounding box center [515, 437] width 11 height 11
radio input "true"
click at [619, 470] on button "Test Connection" at bounding box center [633, 469] width 246 height 25
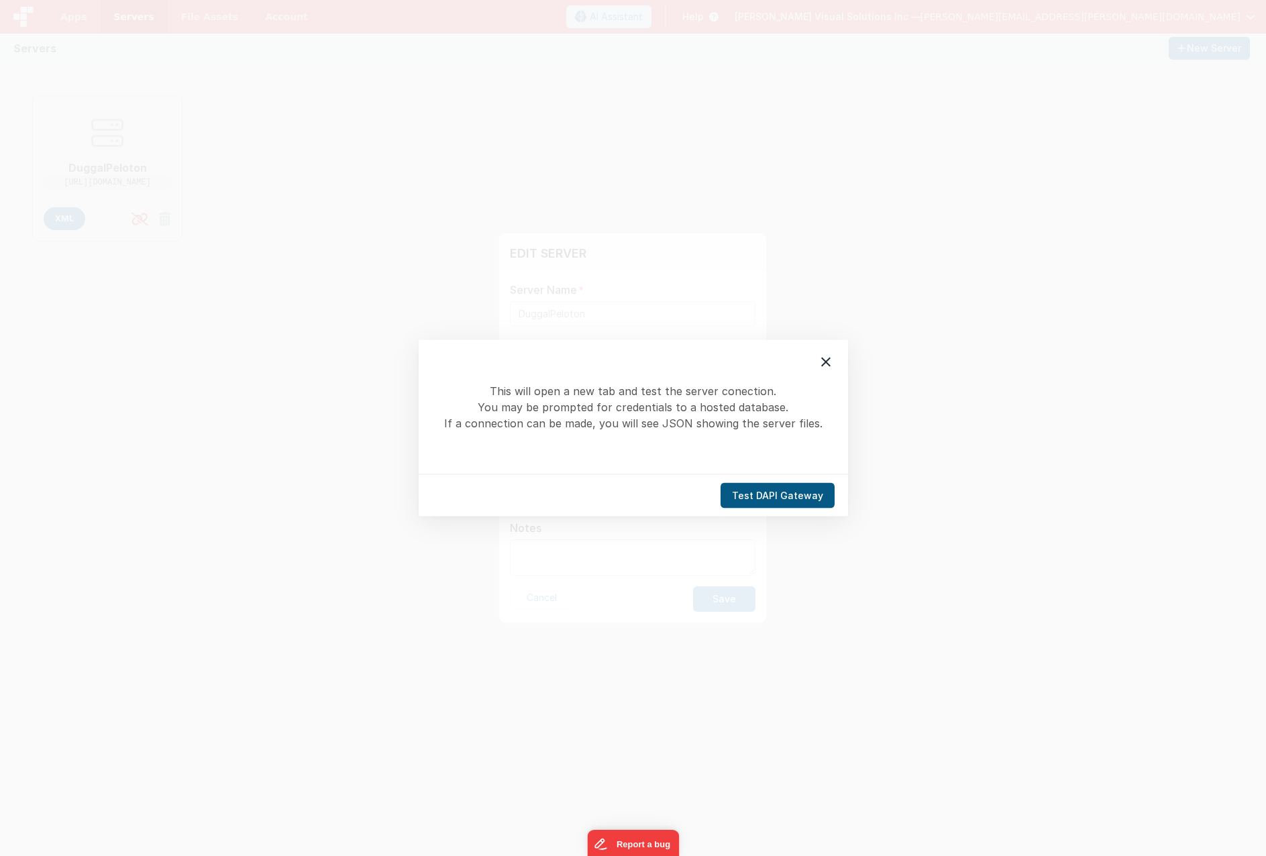
click at [805, 496] on button "Test DAPI Gateway" at bounding box center [778, 495] width 114 height 25
click at [821, 364] on icon at bounding box center [826, 362] width 16 height 16
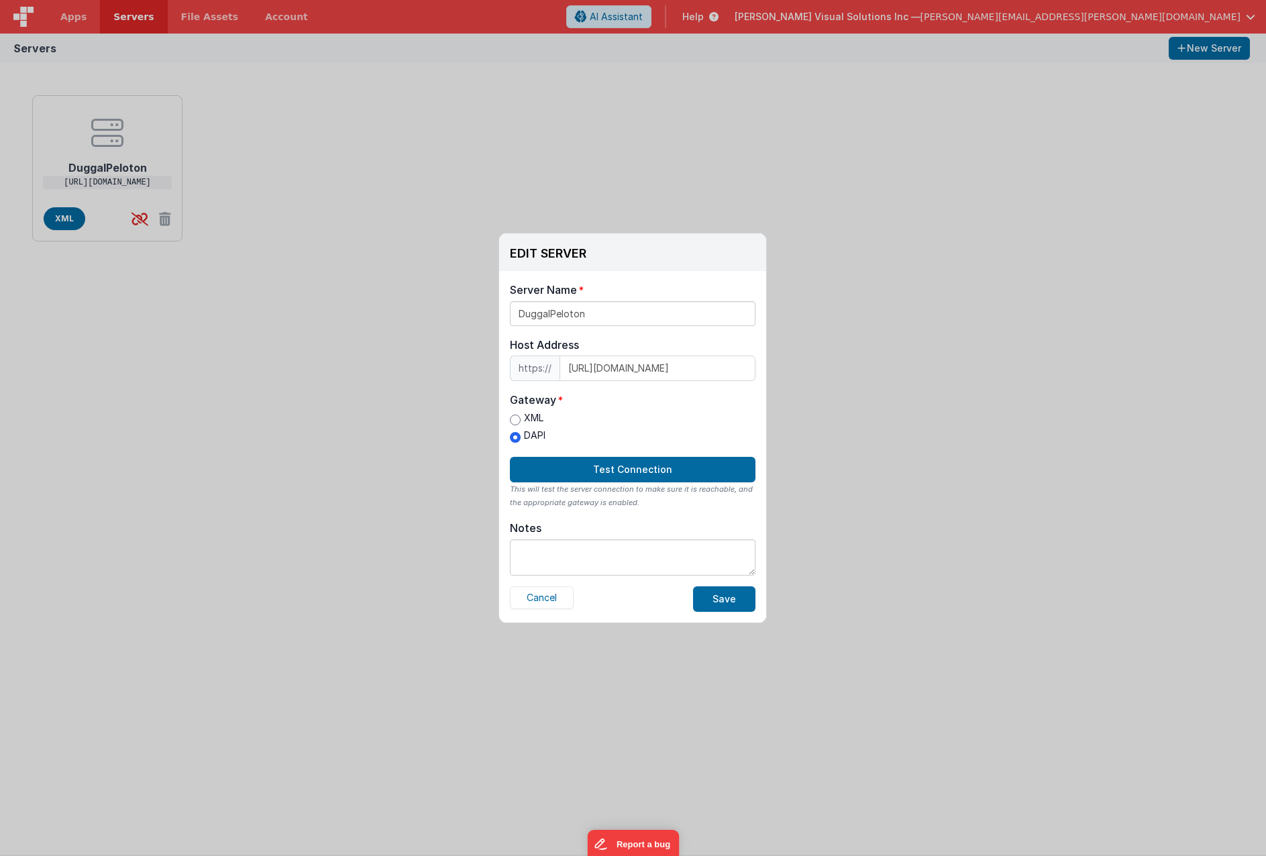
scroll to position [1, 0]
click at [580, 284] on label "Server Name" at bounding box center [547, 290] width 74 height 16
drag, startPoint x: 601, startPoint y: 367, endPoint x: 509, endPoint y: 351, distance: 94.0
click at [509, 351] on div "Server Name DuggalPeloton Host Address https:// [URL][DOMAIN_NAME] Host Address…" at bounding box center [632, 447] width 267 height 352
type input "[DOMAIN_NAME]"
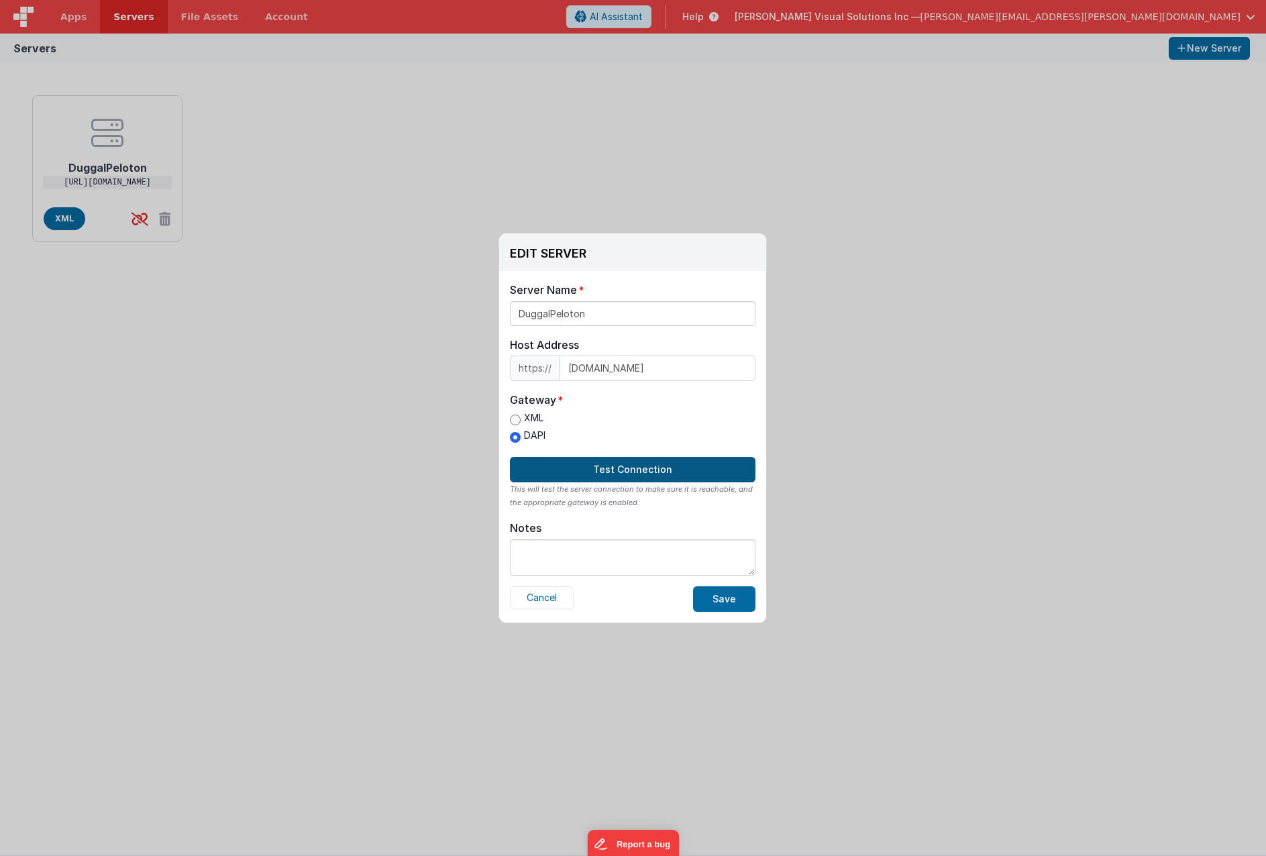
click at [631, 470] on button "Test Connection" at bounding box center [633, 469] width 246 height 25
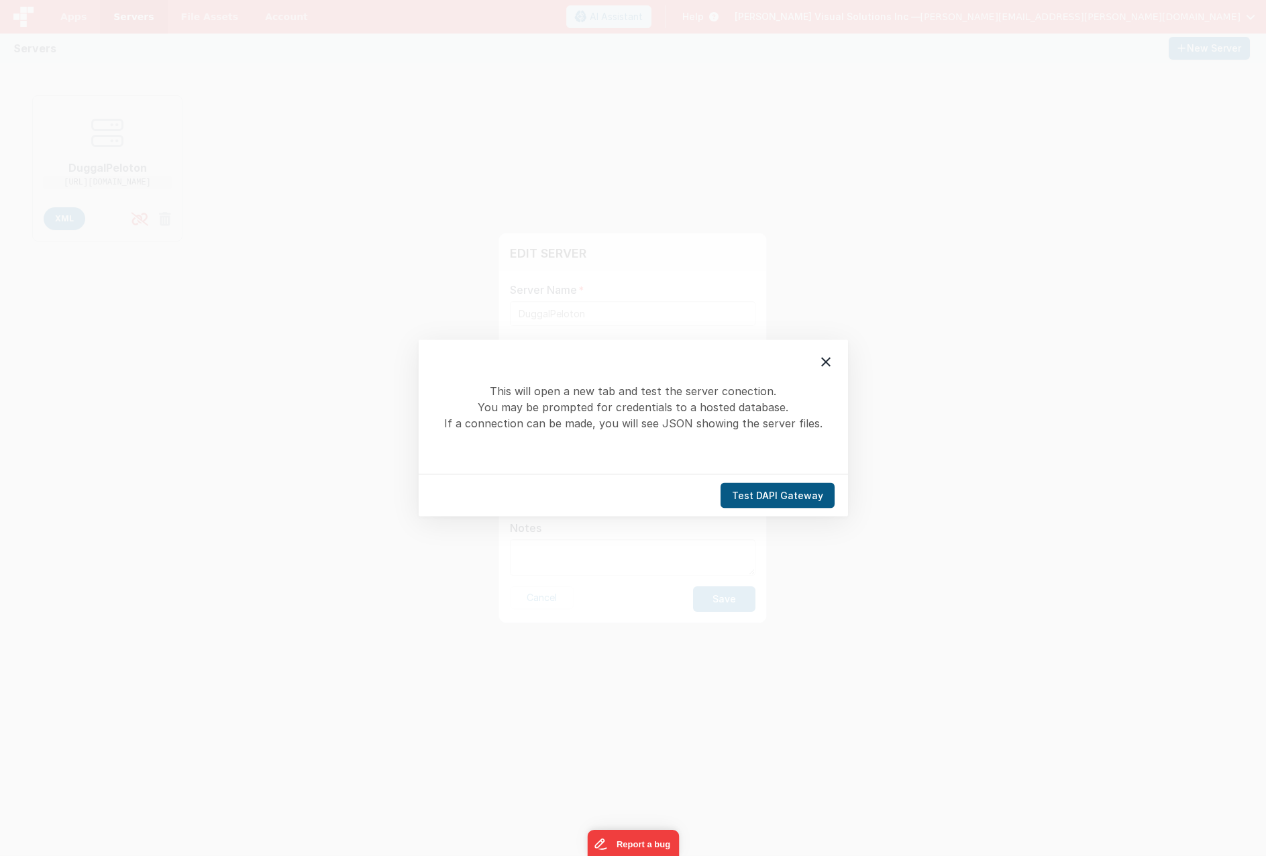
click at [803, 497] on button "Test DAPI Gateway" at bounding box center [778, 495] width 114 height 25
click at [833, 359] on icon at bounding box center [826, 362] width 16 height 16
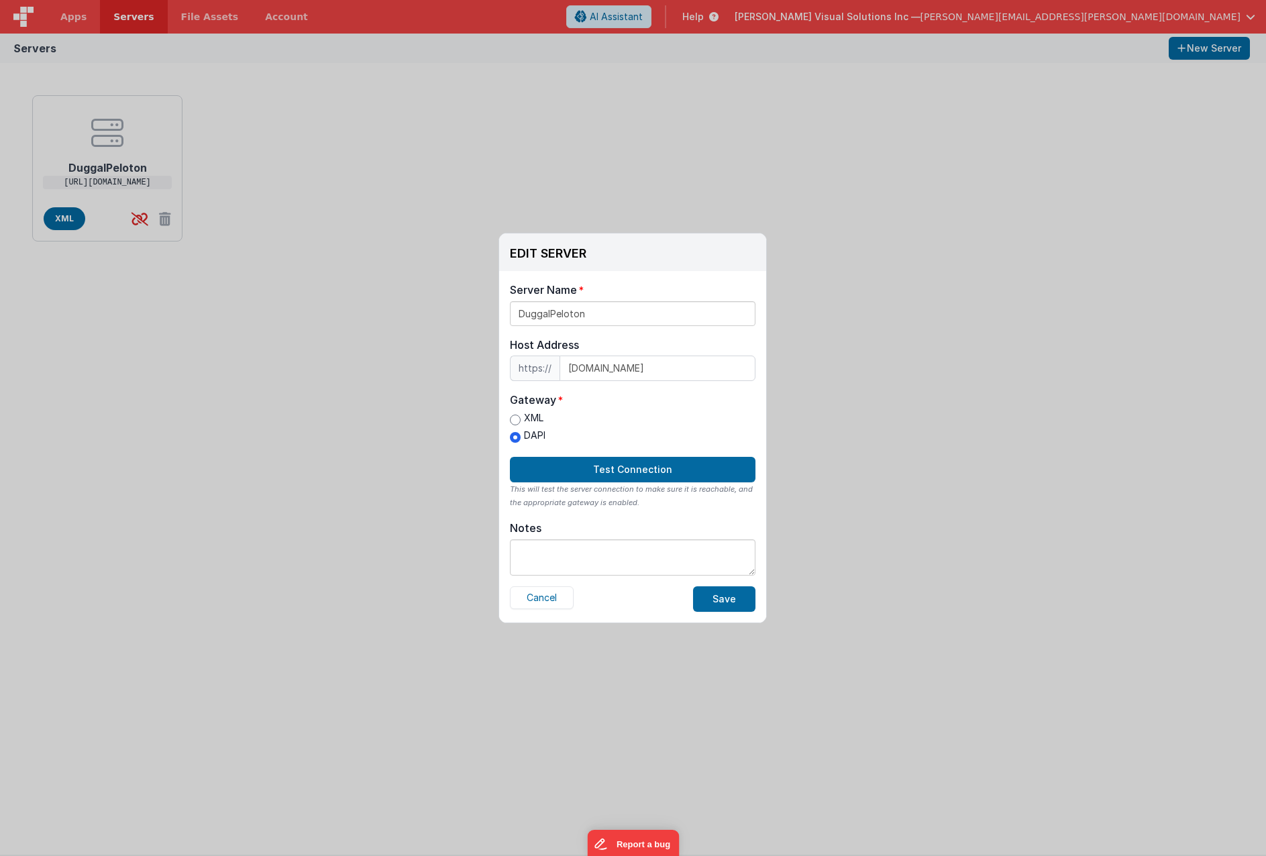
click at [529, 417] on label "XML" at bounding box center [528, 418] width 36 height 14
click at [521, 417] on input "XML" at bounding box center [515, 420] width 11 height 11
radio input "true"
click at [627, 468] on button "Test Connection" at bounding box center [633, 469] width 246 height 25
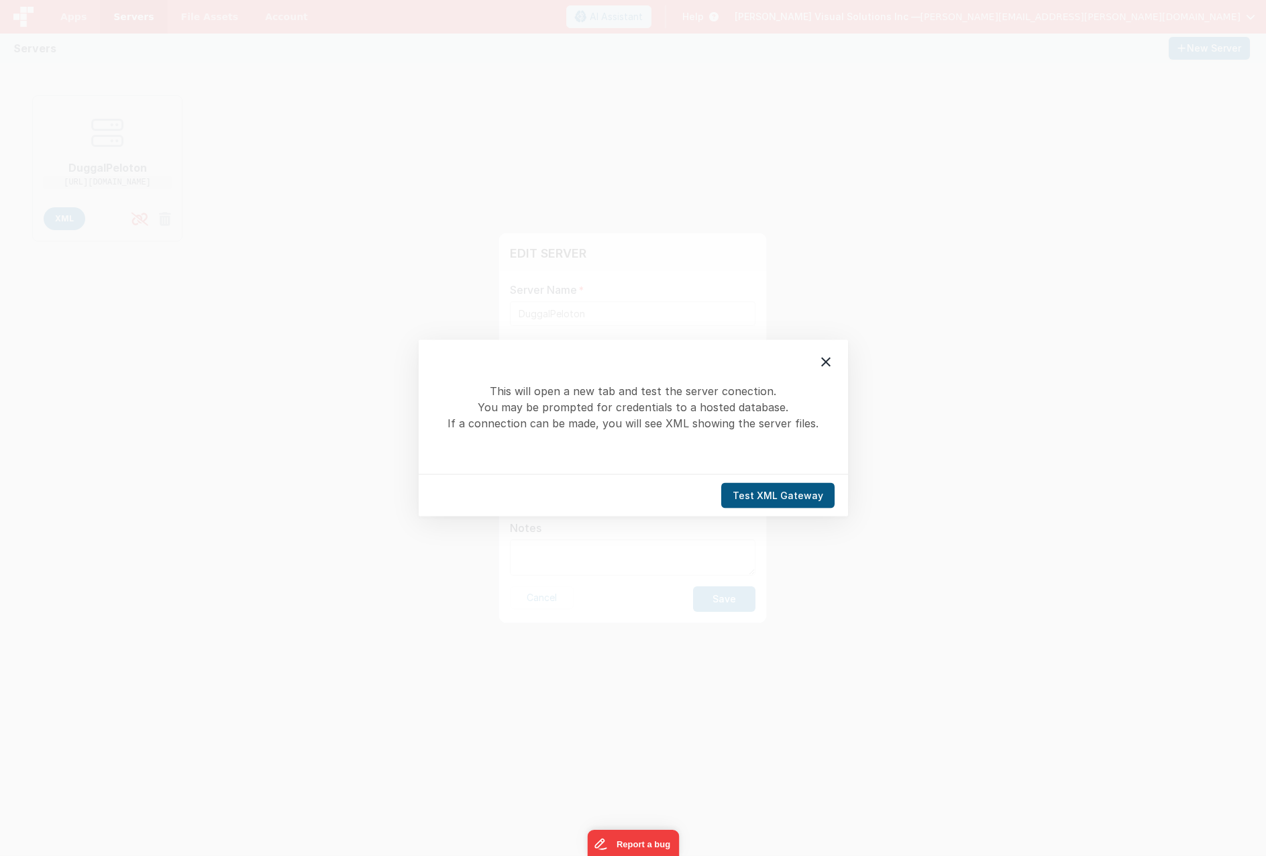
click at [807, 495] on button "Test XML Gateway" at bounding box center [777, 495] width 113 height 25
click at [828, 364] on icon at bounding box center [825, 362] width 9 height 9
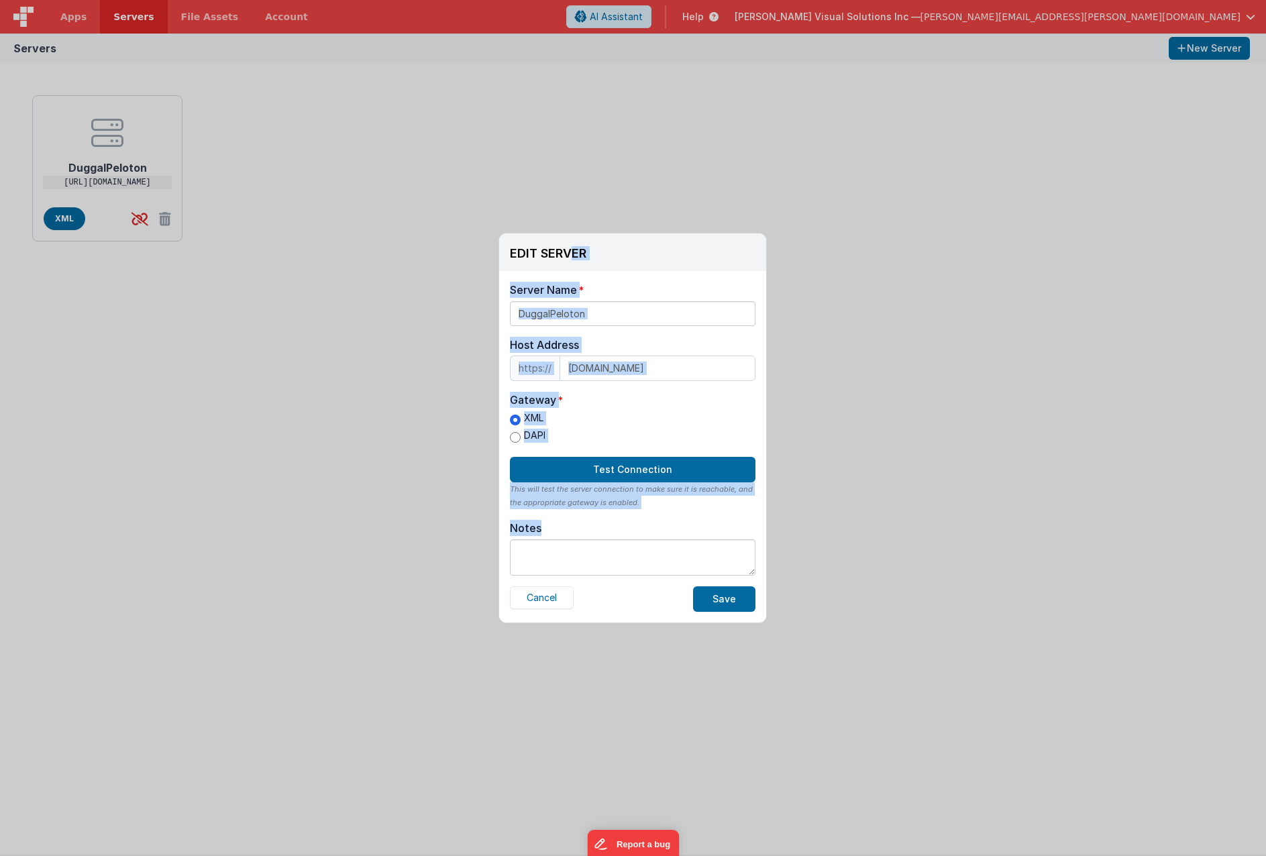
drag, startPoint x: 391, startPoint y: 561, endPoint x: 846, endPoint y: 200, distance: 580.8
click at [846, 200] on div "EDIT SERVER Delete Server Delete Server Name DuggalPeloton Host Address https:/…" at bounding box center [633, 428] width 1266 height 856
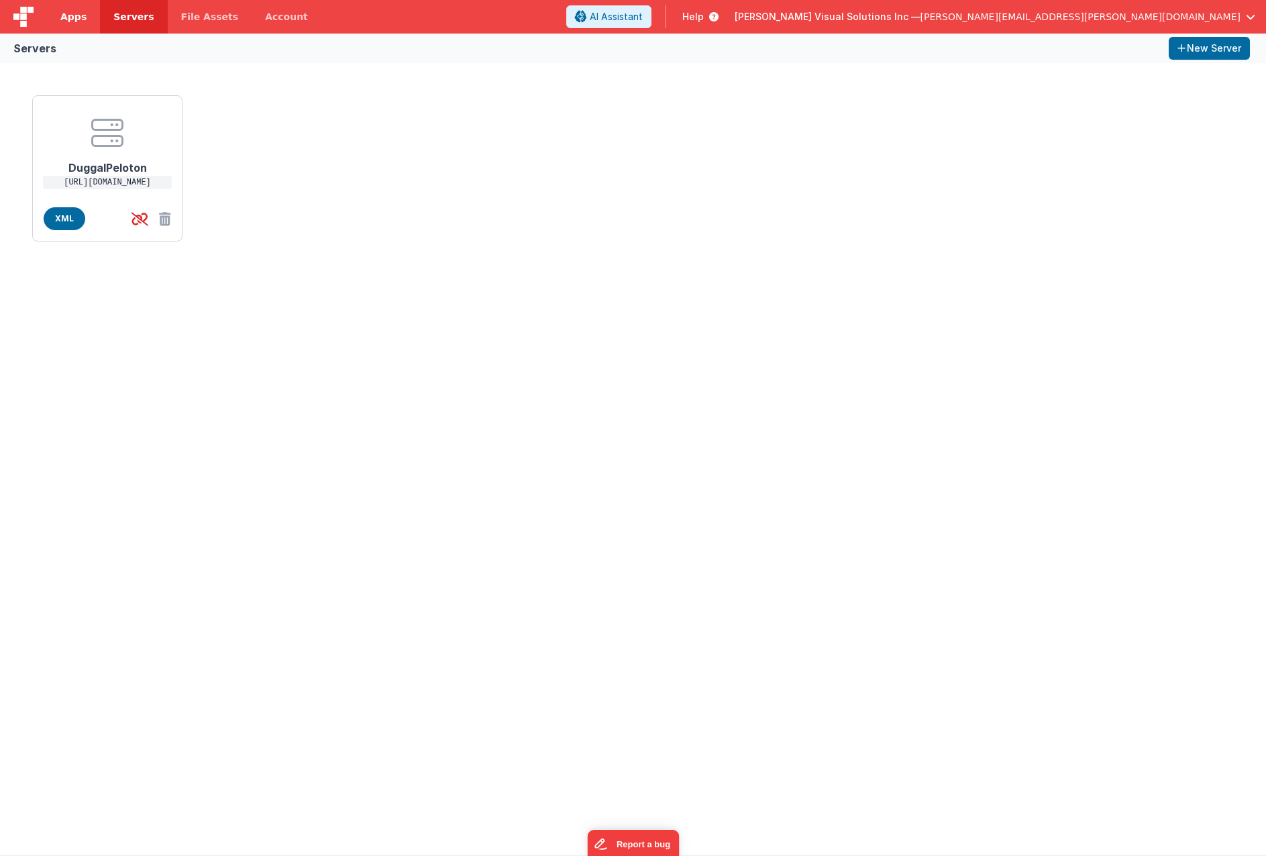
click at [67, 21] on span "Apps" at bounding box center [73, 16] width 26 height 13
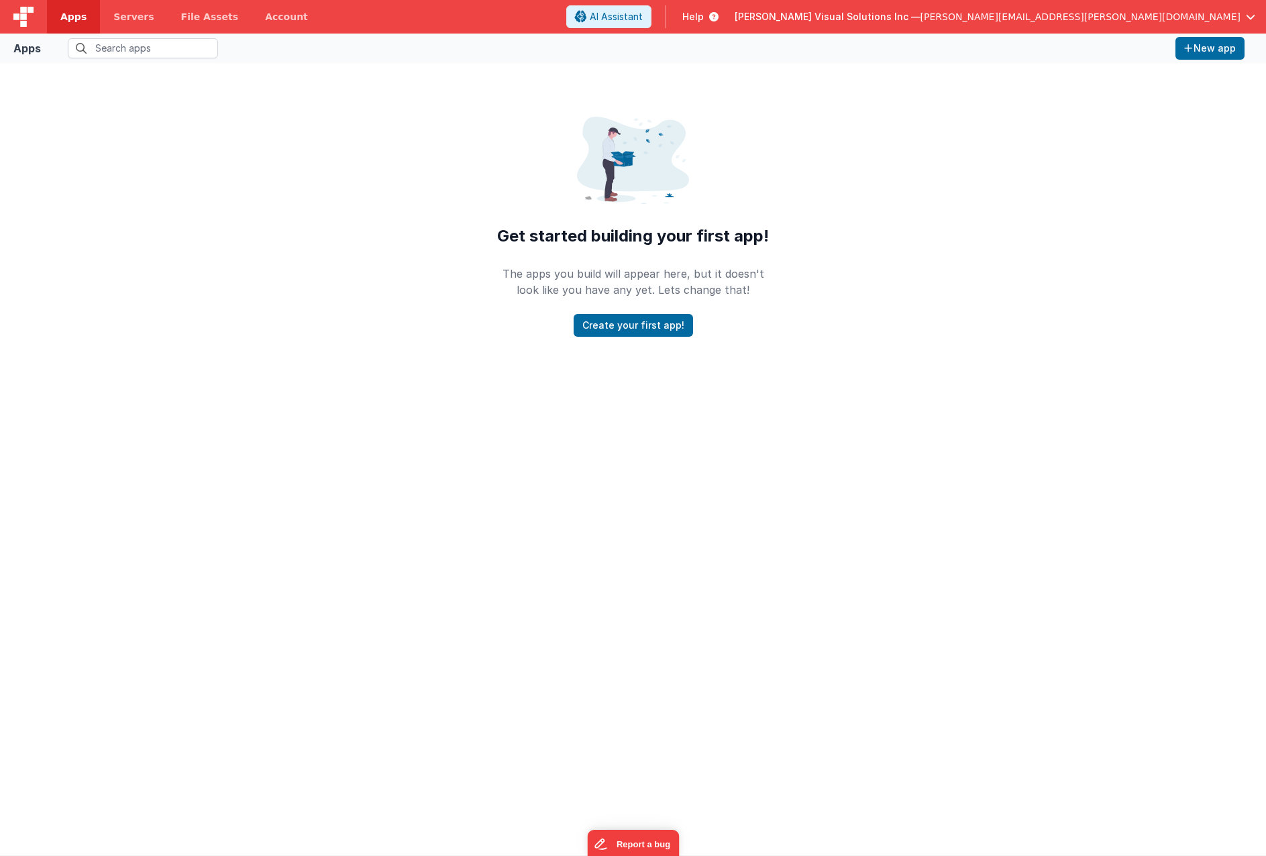
click at [1213, 49] on button "New app" at bounding box center [1210, 48] width 69 height 23
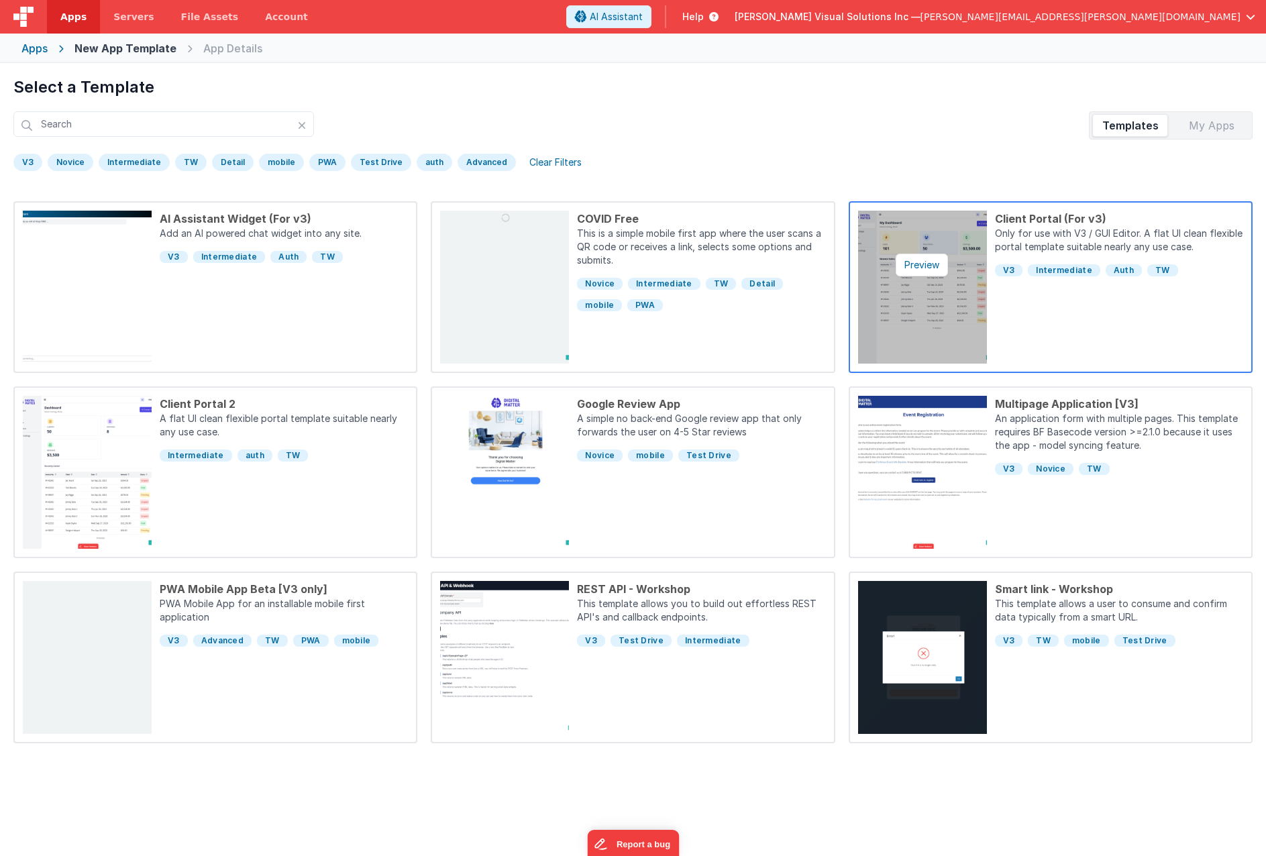
click at [941, 290] on img at bounding box center [922, 287] width 129 height 153
